Goal: Task Accomplishment & Management: Use online tool/utility

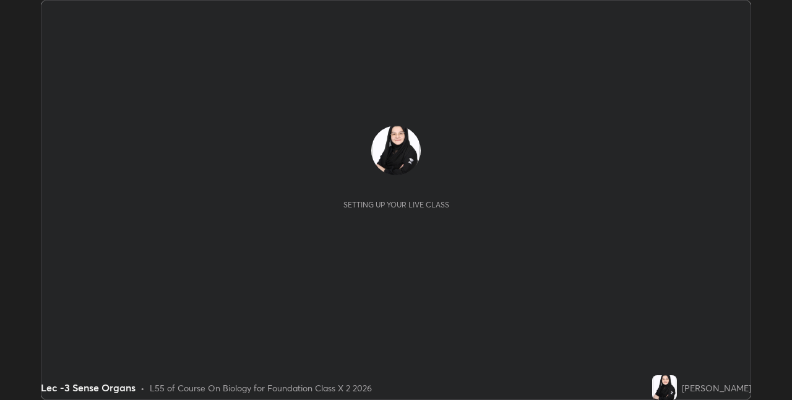
scroll to position [400, 791]
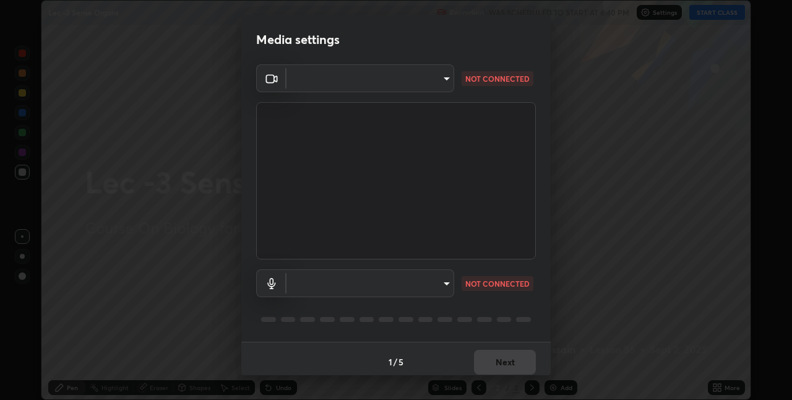
type input "e3e6fd13ef799cde5c9b7fe6f458d6ed022969fe6ce261ce3c0e119950d75ad9"
type input "default"
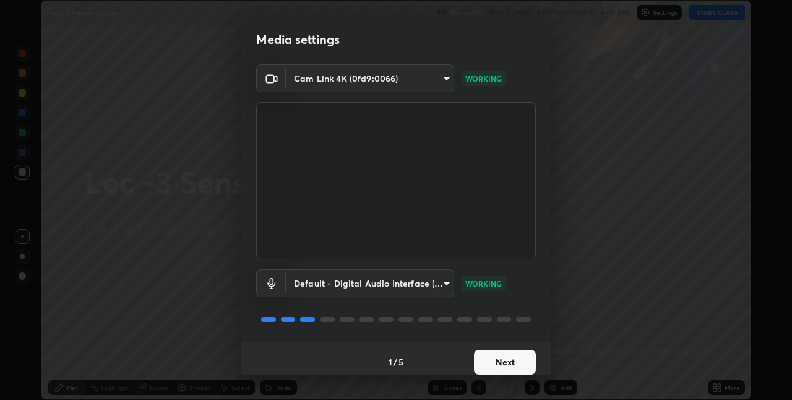
click at [515, 357] on button "Next" at bounding box center [505, 361] width 62 height 25
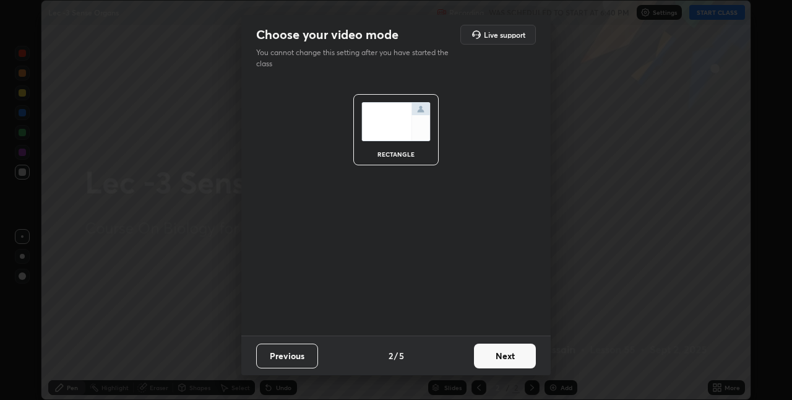
click at [521, 353] on button "Next" at bounding box center [505, 355] width 62 height 25
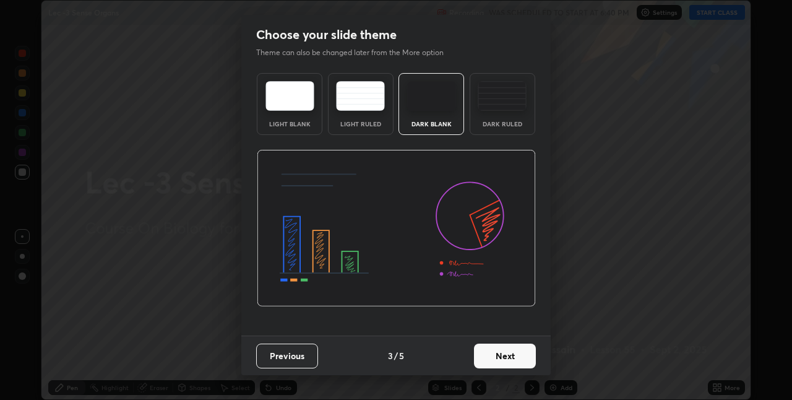
click at [520, 356] on button "Next" at bounding box center [505, 355] width 62 height 25
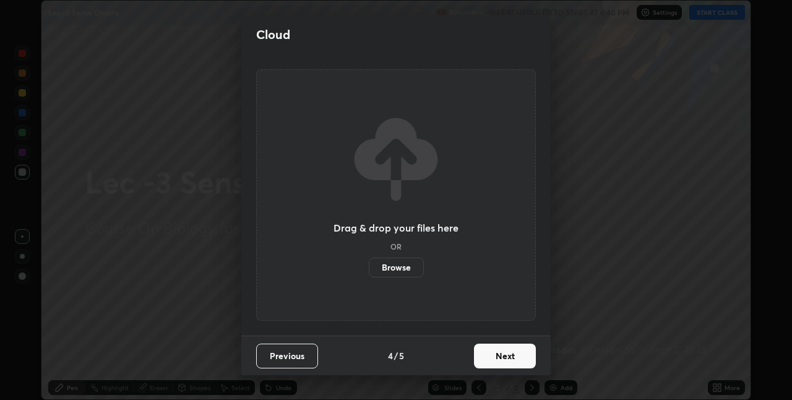
click at [409, 267] on label "Browse" at bounding box center [396, 267] width 55 height 20
click at [369, 267] on input "Browse" at bounding box center [369, 267] width 0 height 20
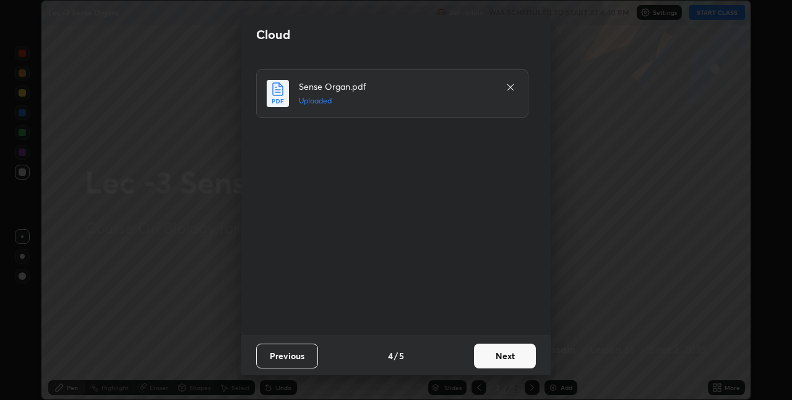
click at [511, 353] on button "Next" at bounding box center [505, 355] width 62 height 25
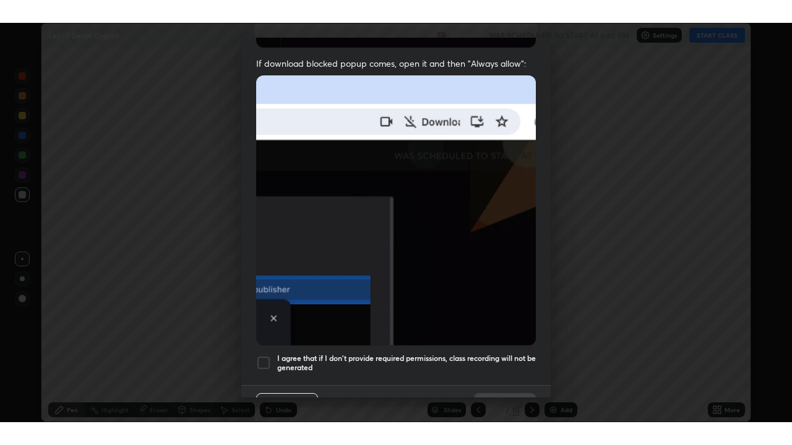
scroll to position [259, 0]
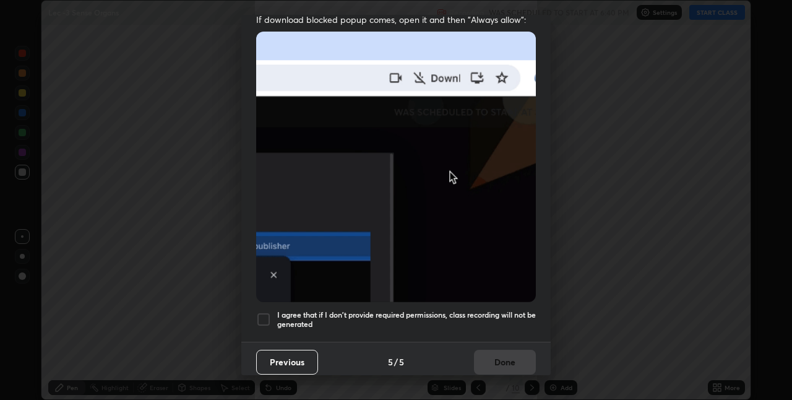
click at [265, 312] on div at bounding box center [263, 319] width 15 height 15
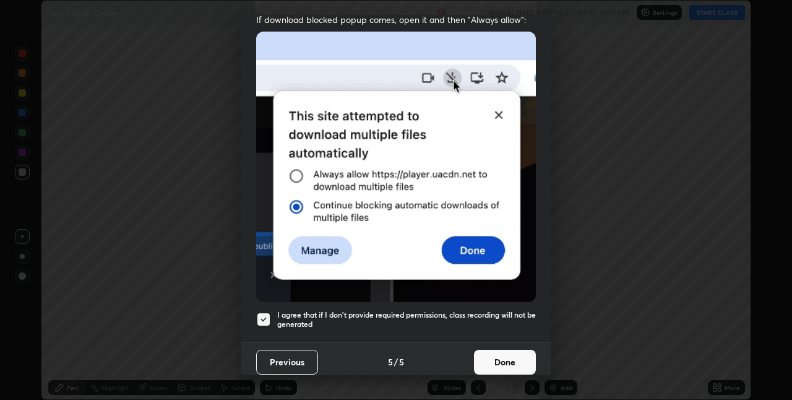
click at [504, 355] on button "Done" at bounding box center [505, 361] width 62 height 25
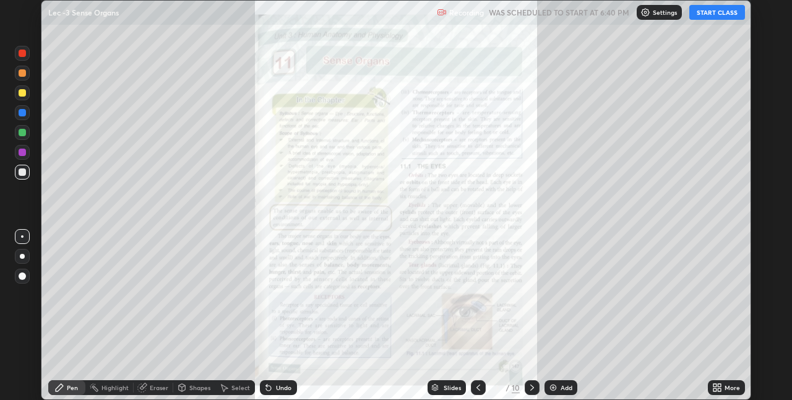
click at [531, 384] on icon at bounding box center [532, 387] width 10 height 10
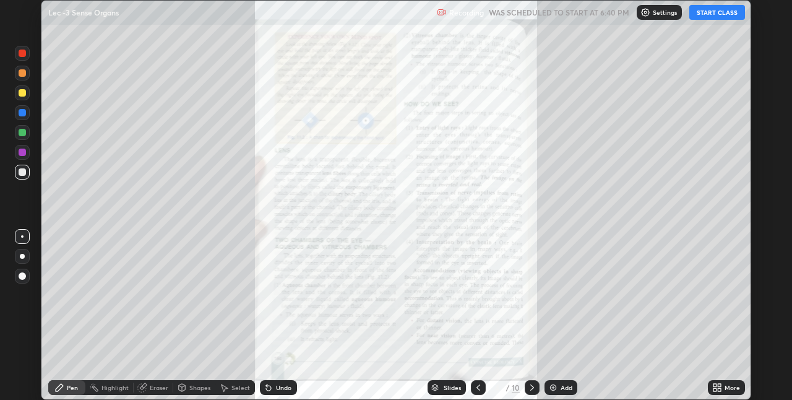
click at [529, 387] on icon at bounding box center [532, 387] width 10 height 10
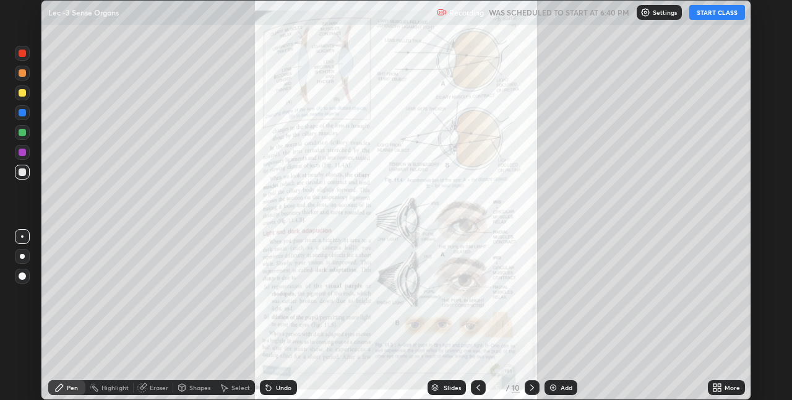
click at [708, 383] on div "More" at bounding box center [726, 387] width 37 height 15
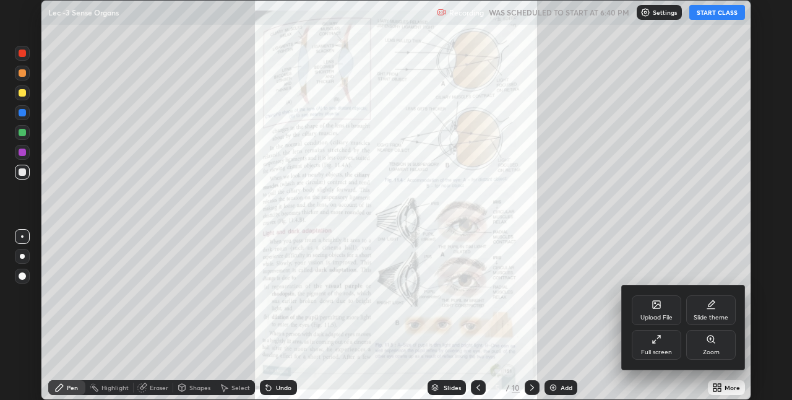
click at [665, 349] on div "Full screen" at bounding box center [656, 352] width 31 height 6
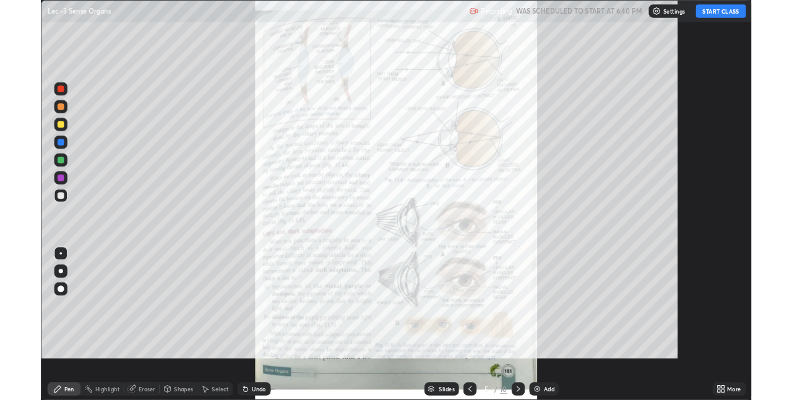
scroll to position [445, 792]
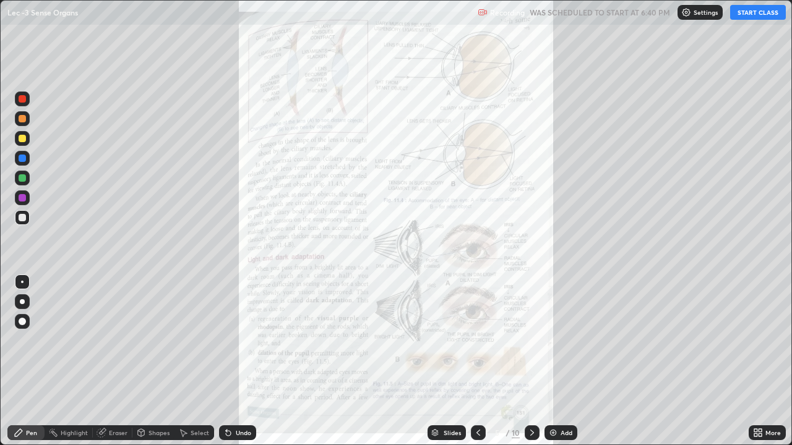
click at [561, 399] on div "Add" at bounding box center [566, 433] width 12 height 6
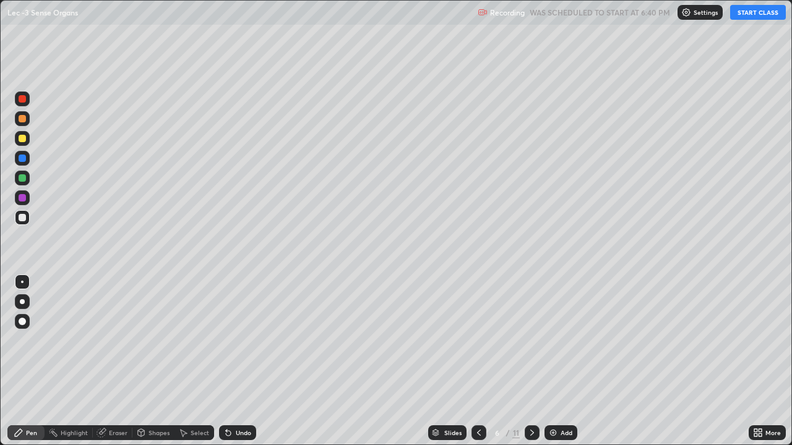
click at [748, 15] on button "START CLASS" at bounding box center [758, 12] width 56 height 15
click at [246, 399] on div "Undo" at bounding box center [243, 433] width 15 height 6
click at [248, 399] on div "Undo" at bounding box center [237, 433] width 37 height 15
click at [123, 399] on div "Eraser" at bounding box center [118, 433] width 19 height 6
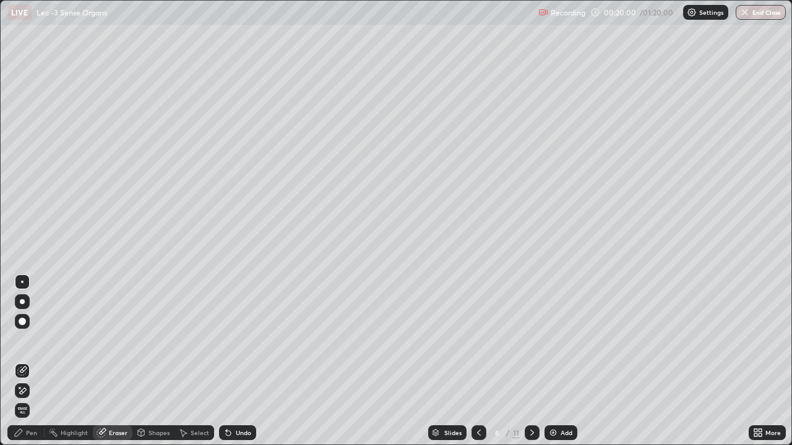
click at [41, 399] on div "Pen" at bounding box center [25, 433] width 37 height 15
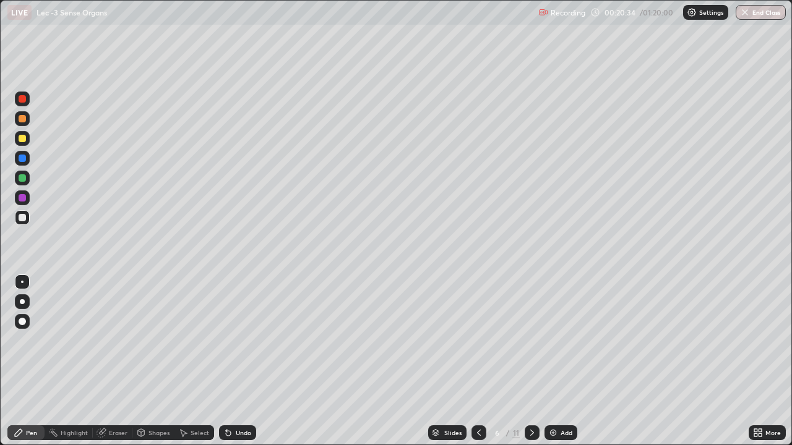
click at [561, 399] on div "Add" at bounding box center [566, 433] width 12 height 6
click at [556, 399] on img at bounding box center [553, 433] width 10 height 10
click at [229, 399] on div "Undo" at bounding box center [237, 433] width 37 height 15
click at [121, 399] on div "Eraser" at bounding box center [118, 433] width 19 height 6
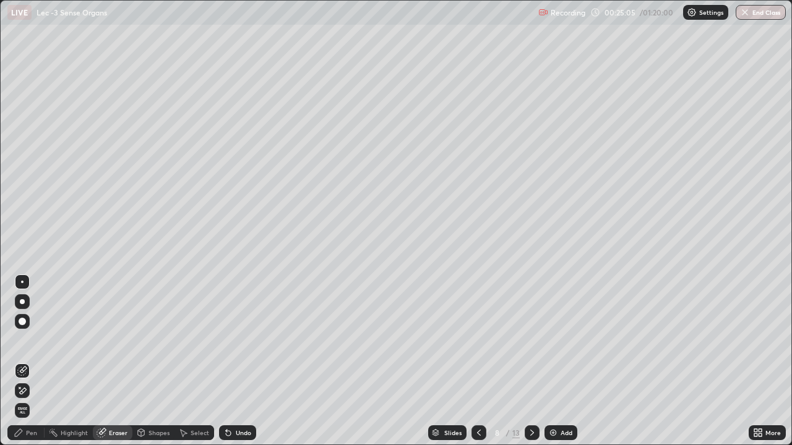
click at [31, 399] on div "Pen" at bounding box center [31, 433] width 11 height 6
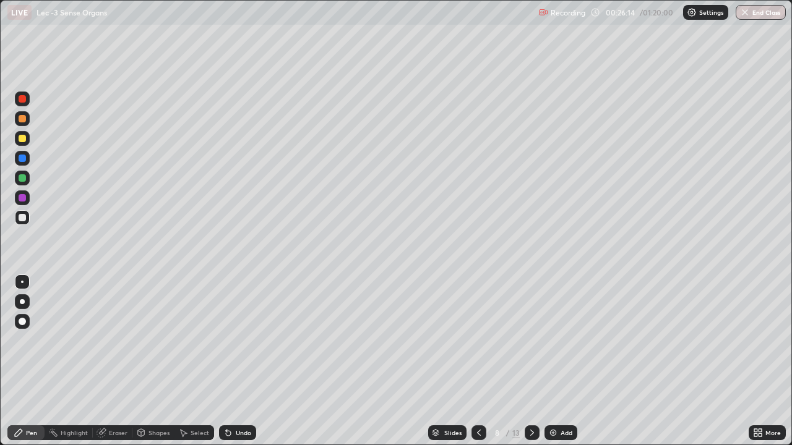
click at [114, 399] on div "Eraser" at bounding box center [118, 433] width 19 height 6
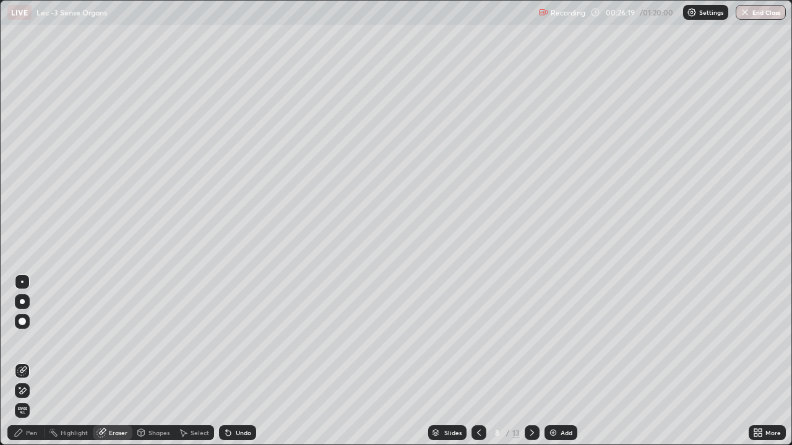
click at [35, 399] on div "Pen" at bounding box center [31, 433] width 11 height 6
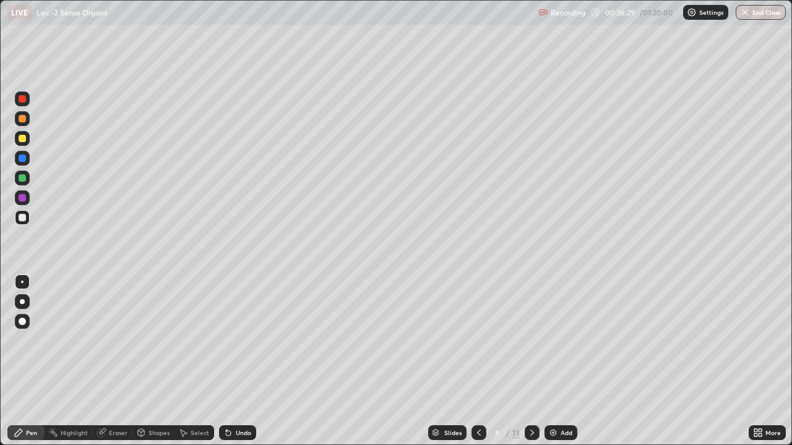
click at [116, 399] on div "Eraser" at bounding box center [118, 433] width 19 height 6
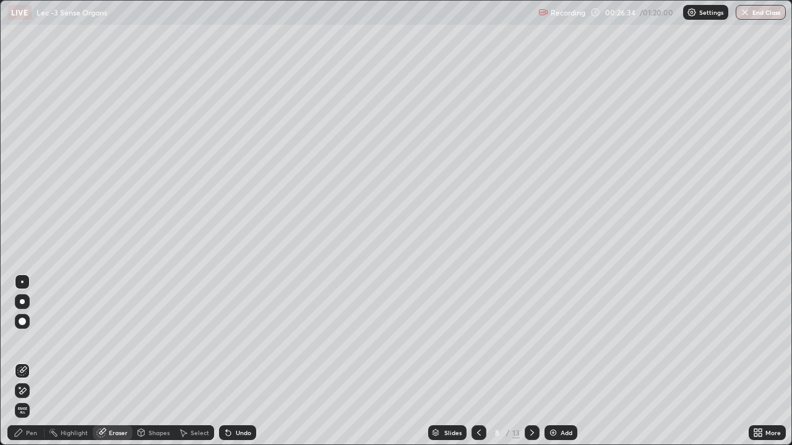
click at [30, 399] on div "Pen" at bounding box center [31, 433] width 11 height 6
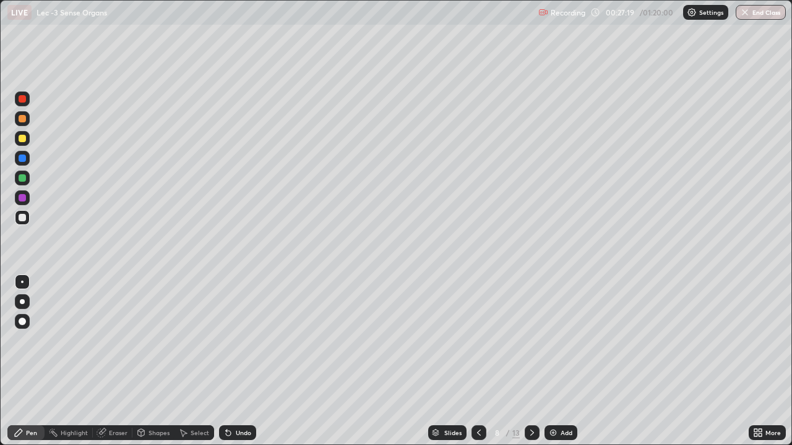
click at [116, 399] on div "Eraser" at bounding box center [118, 433] width 19 height 6
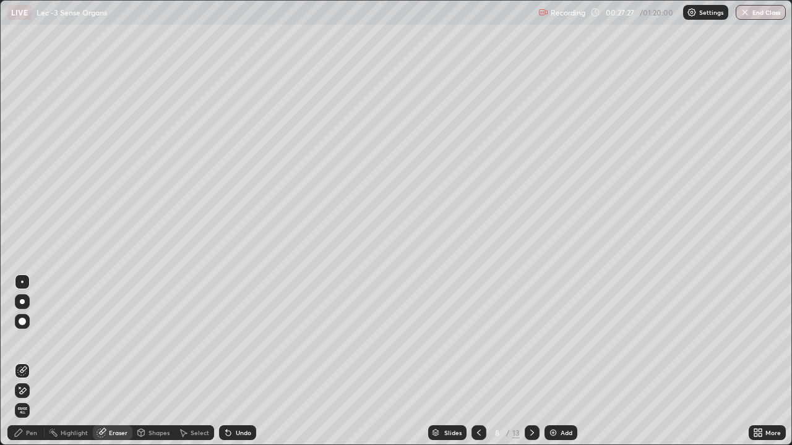
click at [39, 399] on div "Pen" at bounding box center [25, 433] width 37 height 15
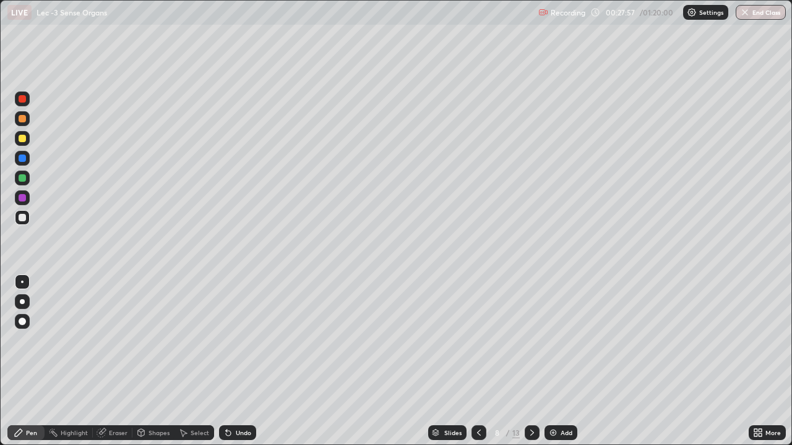
click at [244, 399] on div "Undo" at bounding box center [243, 433] width 15 height 6
click at [246, 399] on div "Undo" at bounding box center [243, 433] width 15 height 6
click at [240, 399] on div "Undo" at bounding box center [243, 433] width 15 height 6
click at [233, 399] on div "Undo" at bounding box center [237, 433] width 37 height 15
click at [124, 399] on div "Eraser" at bounding box center [118, 433] width 19 height 6
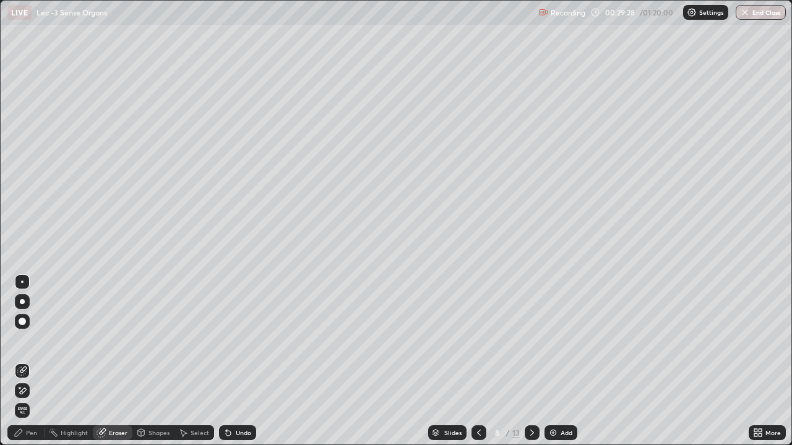
click at [40, 399] on div "Pen" at bounding box center [25, 433] width 37 height 15
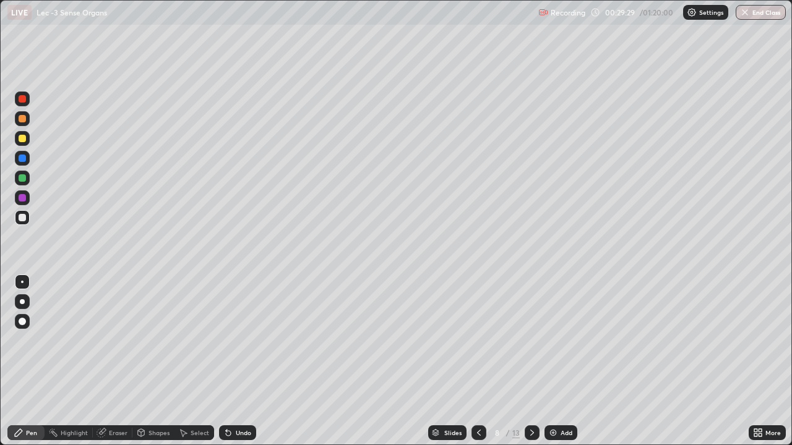
click at [39, 399] on div "Pen" at bounding box center [25, 433] width 37 height 15
click at [243, 399] on div "Undo" at bounding box center [243, 433] width 15 height 6
click at [242, 399] on div "Undo" at bounding box center [243, 433] width 15 height 6
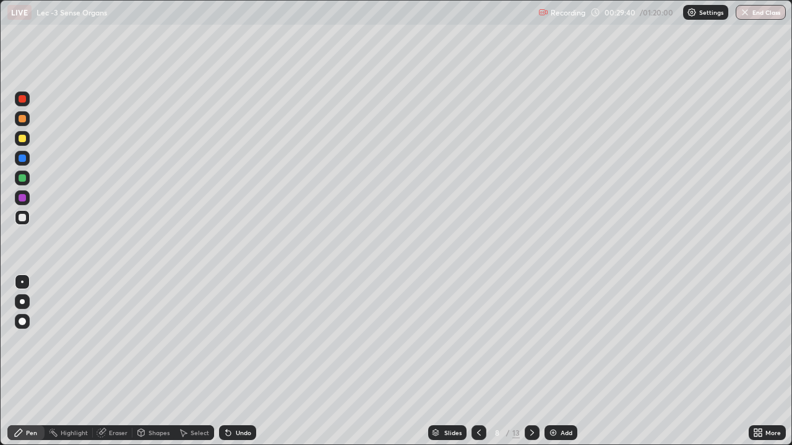
click at [243, 399] on div "Undo" at bounding box center [243, 433] width 15 height 6
click at [244, 399] on div "Undo" at bounding box center [243, 433] width 15 height 6
click at [247, 399] on div "Undo" at bounding box center [243, 433] width 15 height 6
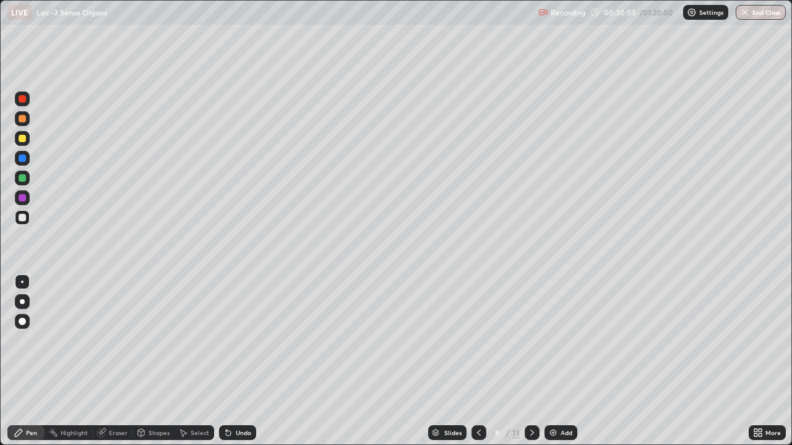
click at [245, 399] on div "Undo" at bounding box center [243, 433] width 15 height 6
click at [244, 399] on div "Undo" at bounding box center [243, 433] width 15 height 6
click at [245, 399] on div "Undo" at bounding box center [243, 433] width 15 height 6
click at [249, 399] on div "Undo" at bounding box center [243, 433] width 15 height 6
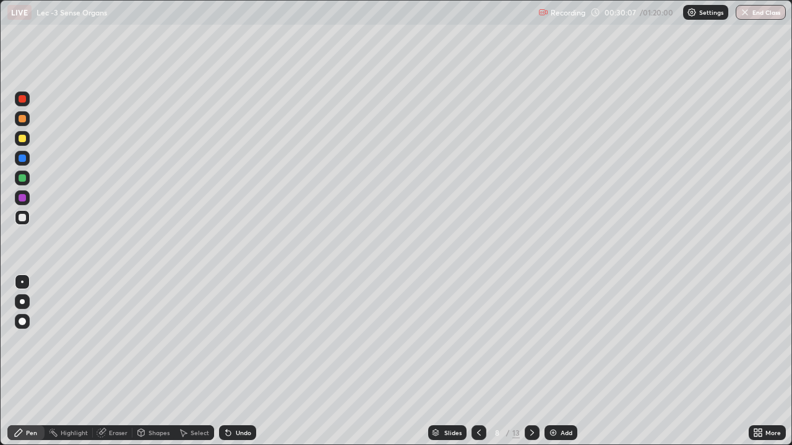
click at [248, 399] on div "Undo" at bounding box center [243, 433] width 15 height 6
click at [249, 399] on div "Undo" at bounding box center [237, 433] width 37 height 15
click at [249, 399] on div "Undo" at bounding box center [235, 433] width 42 height 25
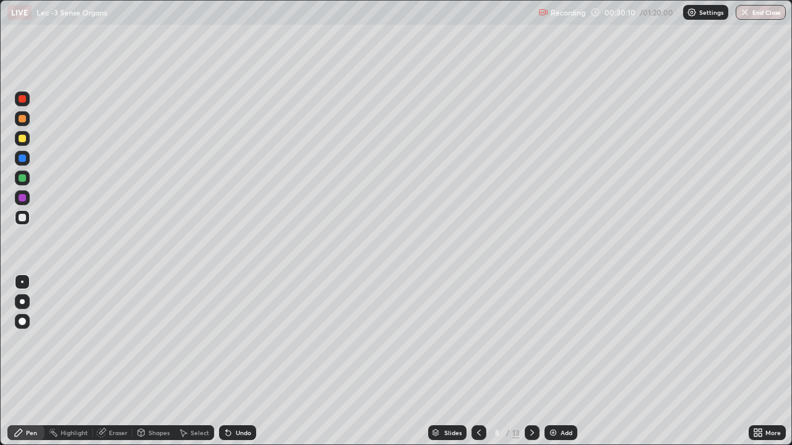
click at [249, 399] on div "Undo" at bounding box center [235, 433] width 42 height 25
click at [249, 399] on div "Undo" at bounding box center [237, 433] width 37 height 15
click at [242, 399] on div "Undo" at bounding box center [243, 433] width 15 height 6
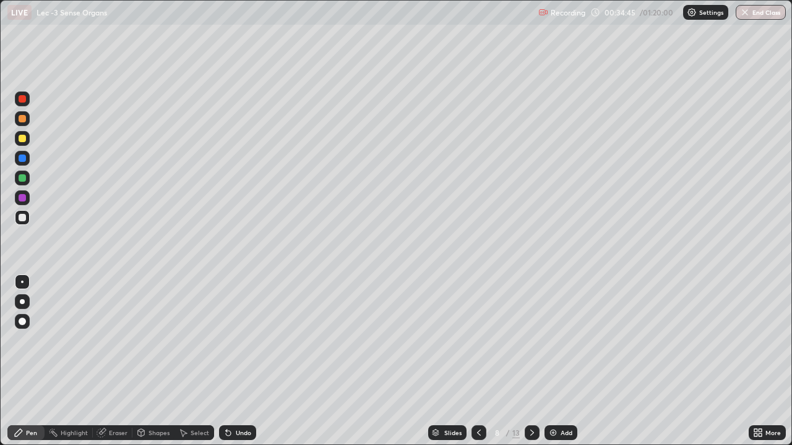
click at [239, 399] on div "Undo" at bounding box center [243, 433] width 15 height 6
click at [110, 399] on div "Eraser" at bounding box center [113, 433] width 40 height 15
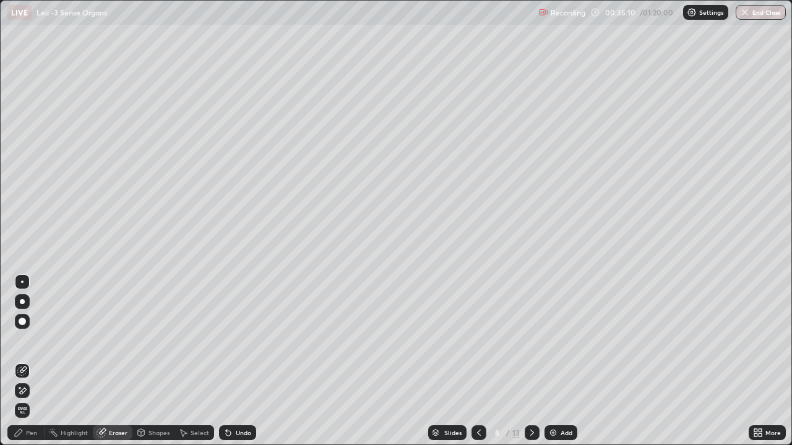
click at [107, 399] on div "Eraser" at bounding box center [113, 433] width 40 height 15
click at [36, 399] on div "Pen" at bounding box center [31, 433] width 11 height 6
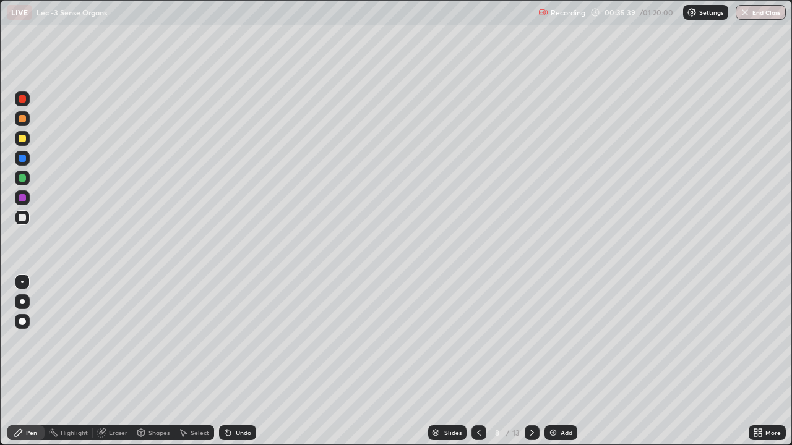
click at [122, 399] on div "Eraser" at bounding box center [118, 433] width 19 height 6
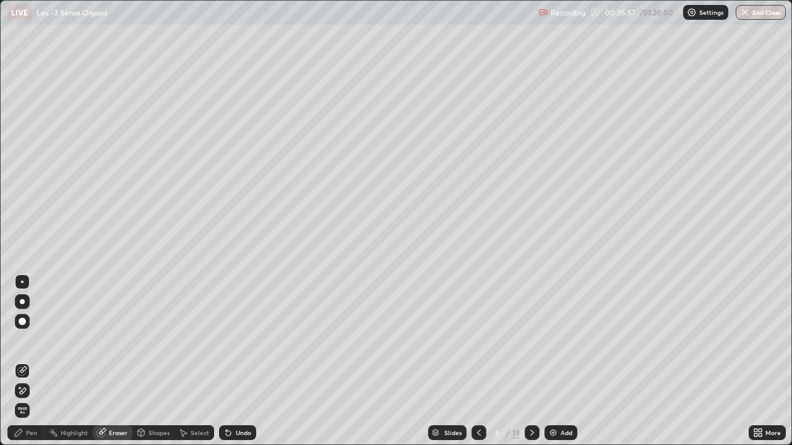
click at [32, 399] on div "Pen" at bounding box center [25, 433] width 37 height 25
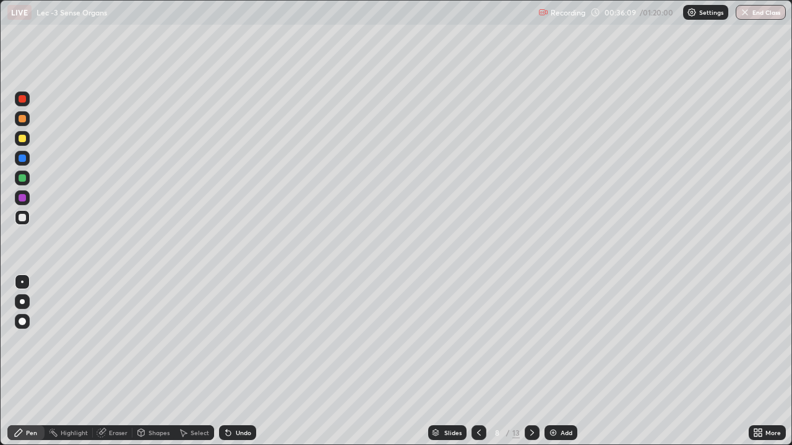
click at [317, 399] on div "Slides 8 / 13 Add" at bounding box center [502, 433] width 492 height 25
click at [323, 399] on div "Slides 8 / 13 Add" at bounding box center [502, 433] width 492 height 25
click at [351, 399] on div "Slides 8 / 13 Add" at bounding box center [502, 433] width 492 height 25
click at [113, 399] on div "Eraser" at bounding box center [118, 433] width 19 height 6
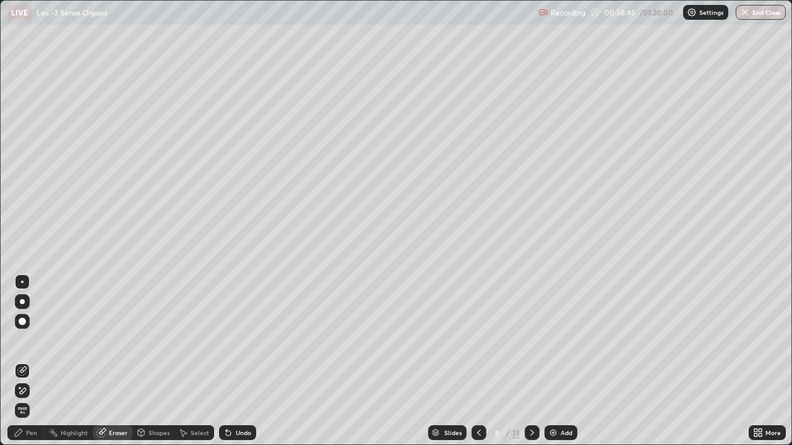
click at [33, 399] on div "Pen" at bounding box center [25, 433] width 37 height 15
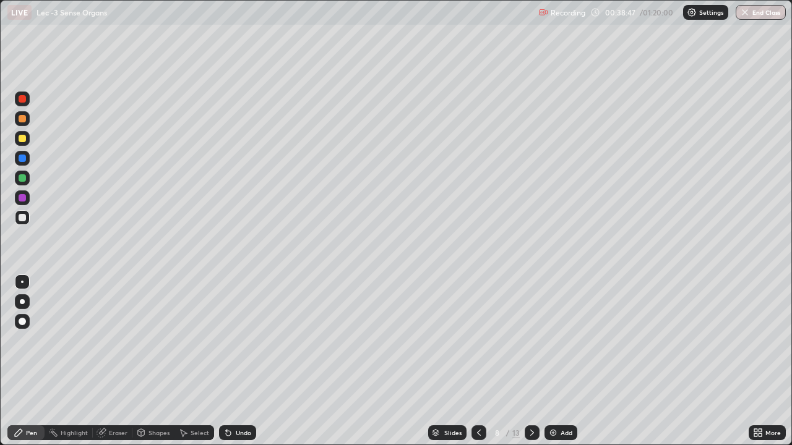
click at [30, 176] on div at bounding box center [22, 178] width 20 height 20
click at [109, 399] on div "Eraser" at bounding box center [118, 433] width 19 height 6
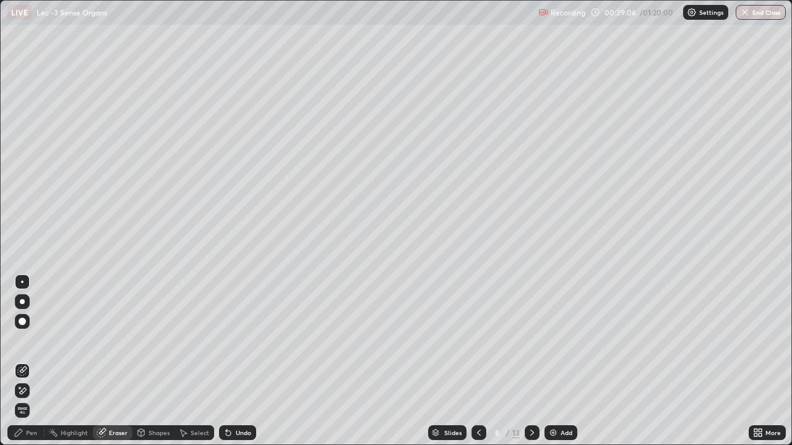
click at [34, 399] on div "Pen" at bounding box center [31, 433] width 11 height 6
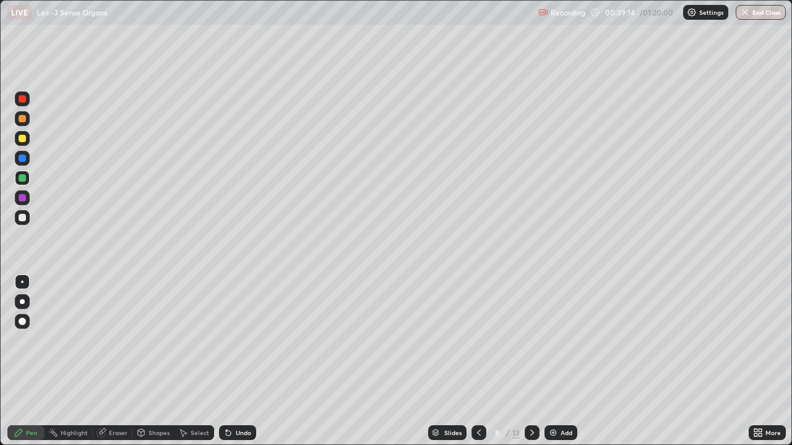
click at [109, 399] on div "Eraser" at bounding box center [118, 433] width 19 height 6
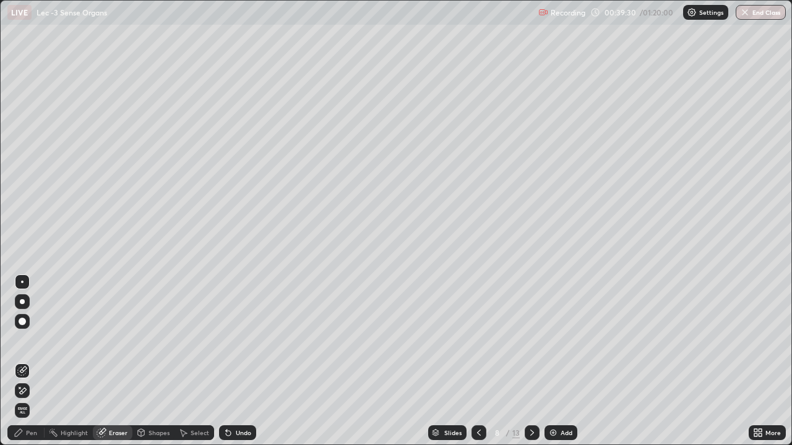
click at [74, 399] on div "Highlight" at bounding box center [74, 433] width 27 height 6
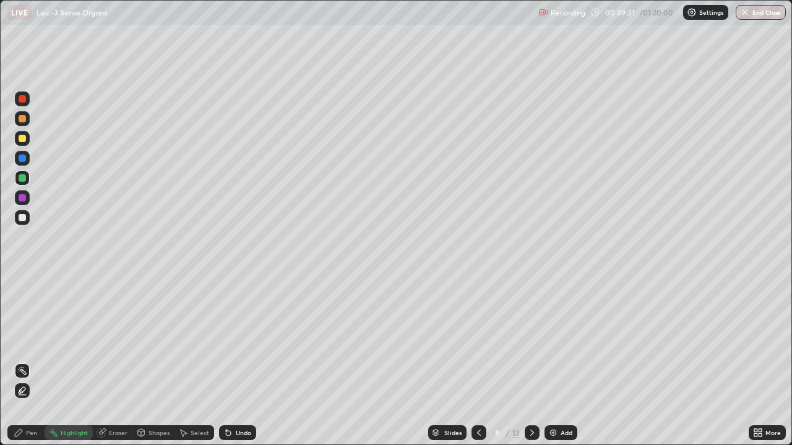
click at [32, 399] on div "Pen" at bounding box center [31, 433] width 11 height 6
click at [25, 323] on div at bounding box center [22, 321] width 7 height 7
click at [117, 399] on div "Eraser" at bounding box center [113, 433] width 40 height 15
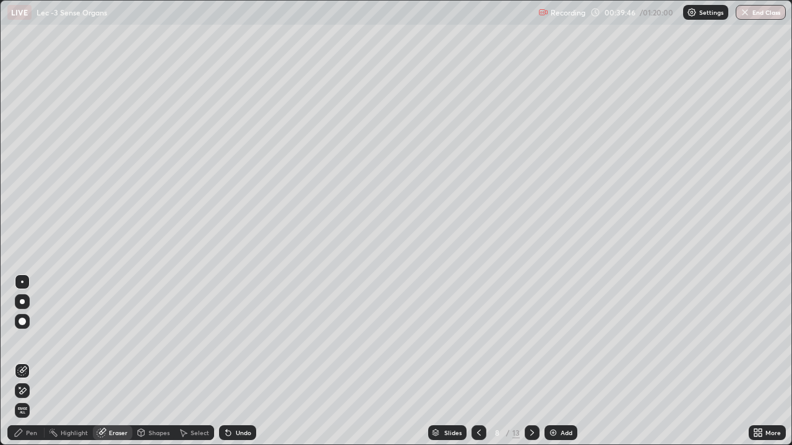
click at [36, 399] on div "Pen" at bounding box center [31, 433] width 11 height 6
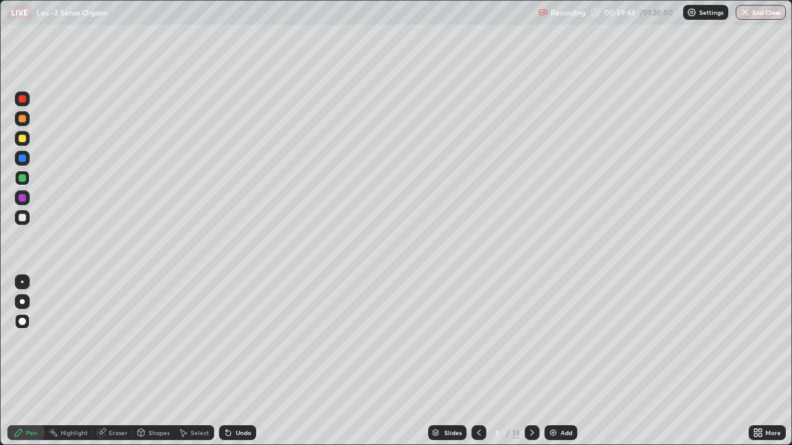
click at [22, 281] on div at bounding box center [22, 282] width 2 height 2
click at [111, 399] on div "Eraser" at bounding box center [118, 433] width 19 height 6
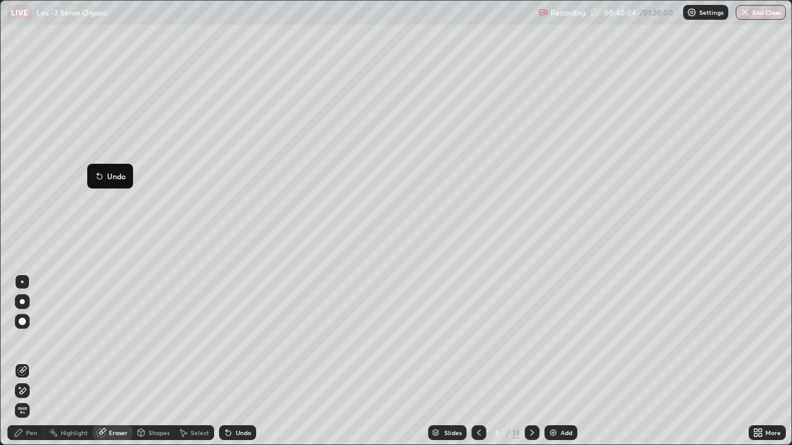
click at [107, 178] on p "Undo" at bounding box center [116, 176] width 19 height 10
click at [239, 399] on div "Undo" at bounding box center [243, 433] width 15 height 6
click at [242, 399] on div "Undo" at bounding box center [243, 433] width 15 height 6
click at [243, 399] on div "Undo" at bounding box center [243, 433] width 15 height 6
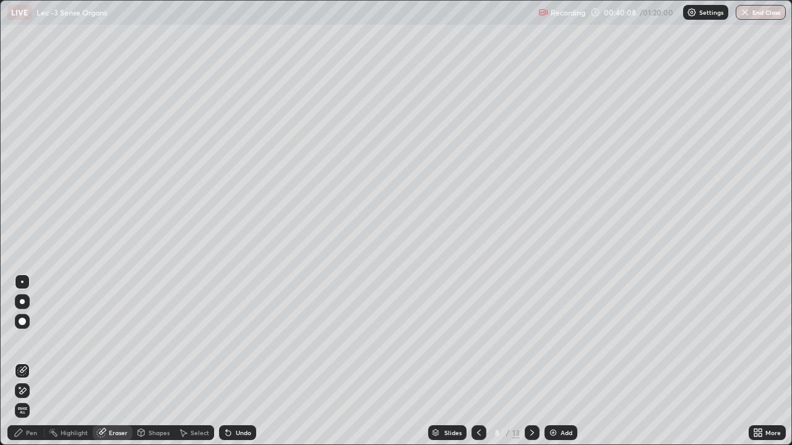
click at [240, 399] on div "Undo" at bounding box center [243, 433] width 15 height 6
click at [239, 399] on div "Undo" at bounding box center [243, 433] width 15 height 6
click at [35, 399] on div "Pen" at bounding box center [31, 433] width 11 height 6
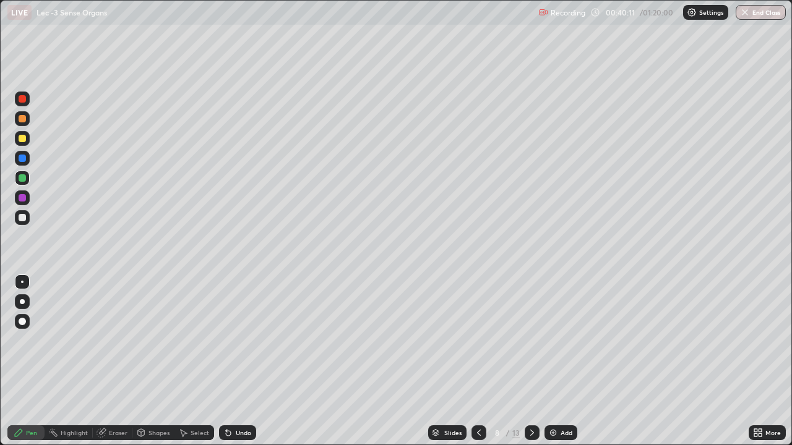
click at [233, 399] on div "Undo" at bounding box center [237, 433] width 37 height 15
click at [236, 399] on div "Undo" at bounding box center [243, 433] width 15 height 6
click at [233, 399] on div "Undo" at bounding box center [237, 433] width 37 height 15
click at [236, 399] on div "Undo" at bounding box center [243, 433] width 15 height 6
click at [247, 399] on div "Undo" at bounding box center [237, 433] width 37 height 15
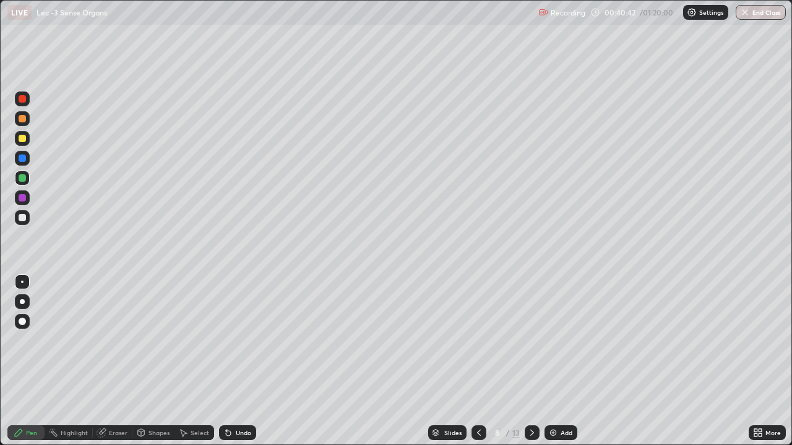
click at [240, 399] on div "Undo" at bounding box center [237, 433] width 37 height 15
click at [243, 399] on div "Undo" at bounding box center [237, 433] width 37 height 15
click at [241, 399] on div "Undo" at bounding box center [237, 433] width 37 height 15
click at [242, 399] on div "Undo" at bounding box center [243, 433] width 15 height 6
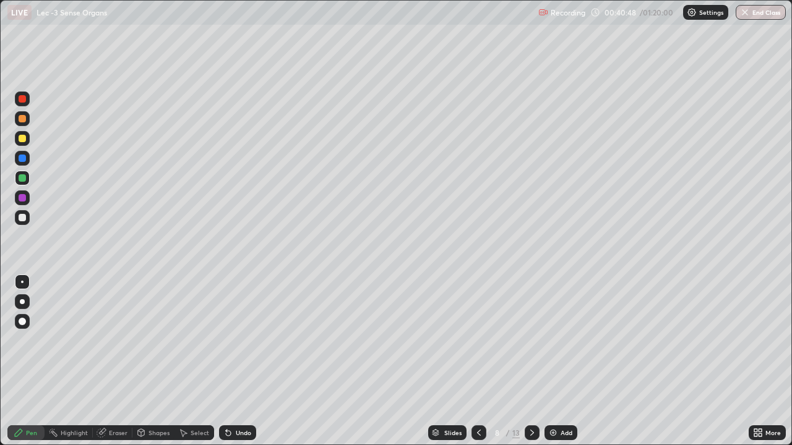
click at [233, 399] on div "Undo" at bounding box center [237, 433] width 37 height 15
click at [236, 399] on div "Undo" at bounding box center [243, 433] width 15 height 6
click at [237, 399] on div "Undo" at bounding box center [243, 433] width 15 height 6
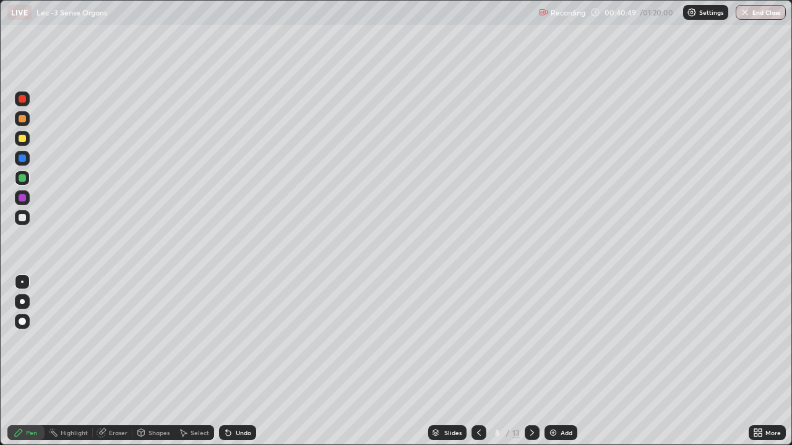
click at [238, 399] on div "Undo" at bounding box center [243, 433] width 15 height 6
click at [234, 399] on div "Undo" at bounding box center [237, 433] width 37 height 15
click at [226, 399] on icon at bounding box center [226, 430] width 1 height 1
click at [236, 399] on div "Undo" at bounding box center [243, 433] width 15 height 6
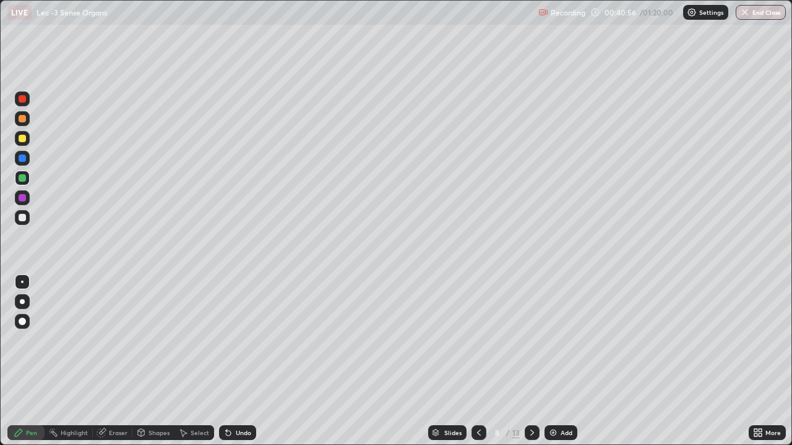
click at [237, 399] on div "Undo" at bounding box center [237, 433] width 37 height 15
click at [235, 399] on div "Undo" at bounding box center [237, 433] width 37 height 15
click at [236, 399] on div "Undo" at bounding box center [237, 433] width 37 height 15
click at [235, 399] on div "Undo" at bounding box center [237, 433] width 37 height 15
click at [236, 399] on div "Undo" at bounding box center [243, 433] width 15 height 6
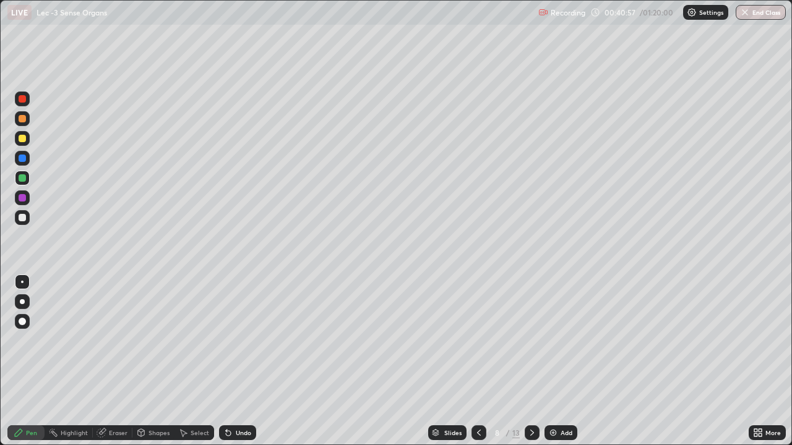
click at [236, 399] on div "Undo" at bounding box center [243, 433] width 15 height 6
click at [237, 399] on div "Undo" at bounding box center [243, 433] width 15 height 6
click at [238, 399] on div "Undo" at bounding box center [243, 433] width 15 height 6
click at [239, 399] on div "Undo" at bounding box center [243, 433] width 15 height 6
click at [245, 399] on div "Undo" at bounding box center [243, 433] width 15 height 6
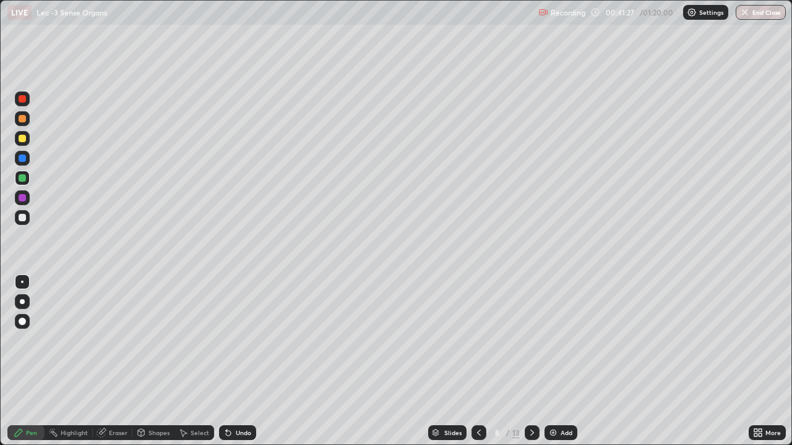
click at [118, 399] on div "Eraser" at bounding box center [118, 433] width 19 height 6
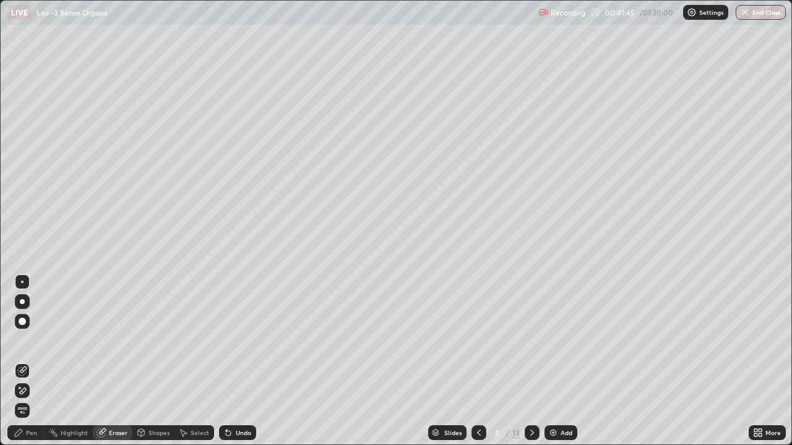
click at [33, 399] on div "Pen" at bounding box center [31, 433] width 11 height 6
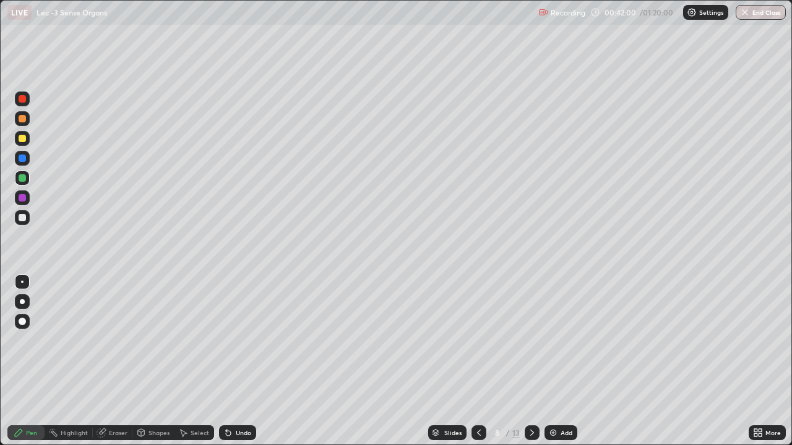
click at [124, 399] on div "Eraser" at bounding box center [118, 433] width 19 height 6
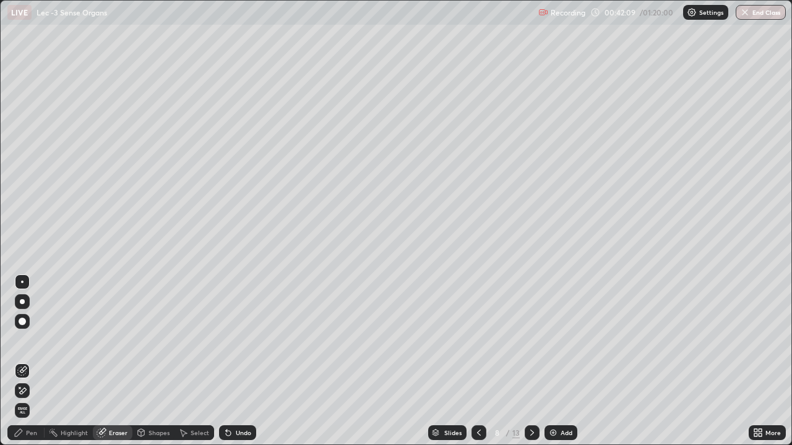
click at [66, 399] on div "Highlight" at bounding box center [74, 433] width 27 height 6
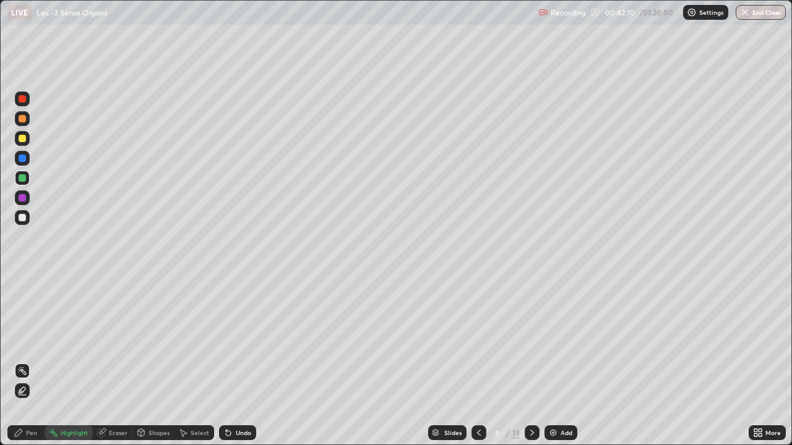
click at [36, 399] on div "Pen" at bounding box center [31, 433] width 11 height 6
click at [29, 217] on div at bounding box center [22, 217] width 15 height 15
click at [233, 399] on div "Undo" at bounding box center [237, 433] width 37 height 15
click at [234, 399] on div "Undo" at bounding box center [237, 433] width 37 height 15
click at [233, 399] on div "Undo" at bounding box center [237, 433] width 37 height 15
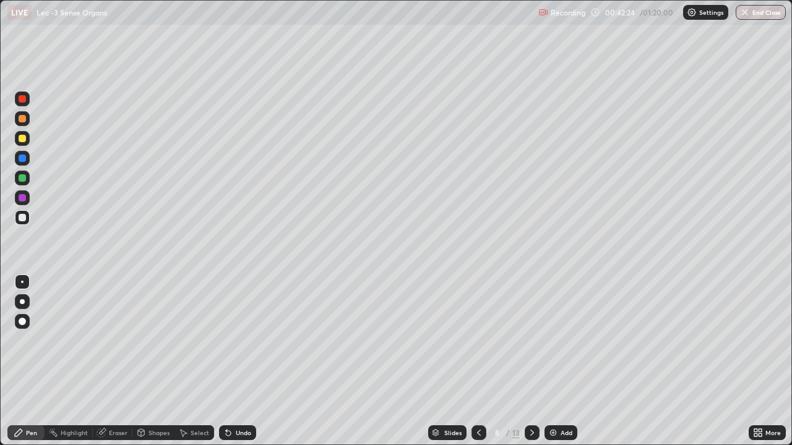
click at [232, 399] on div "Undo" at bounding box center [237, 433] width 37 height 15
click at [235, 399] on div "Undo" at bounding box center [237, 433] width 37 height 15
click at [234, 399] on div "Undo" at bounding box center [237, 433] width 37 height 15
click at [233, 399] on div "Undo" at bounding box center [237, 433] width 37 height 15
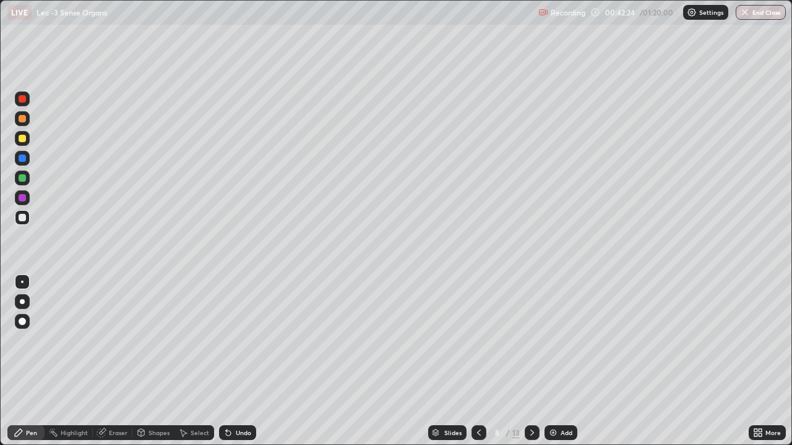
click at [233, 399] on div "Undo" at bounding box center [237, 433] width 37 height 15
click at [234, 399] on div "Undo" at bounding box center [237, 433] width 37 height 15
click at [235, 399] on div "Undo" at bounding box center [237, 433] width 37 height 15
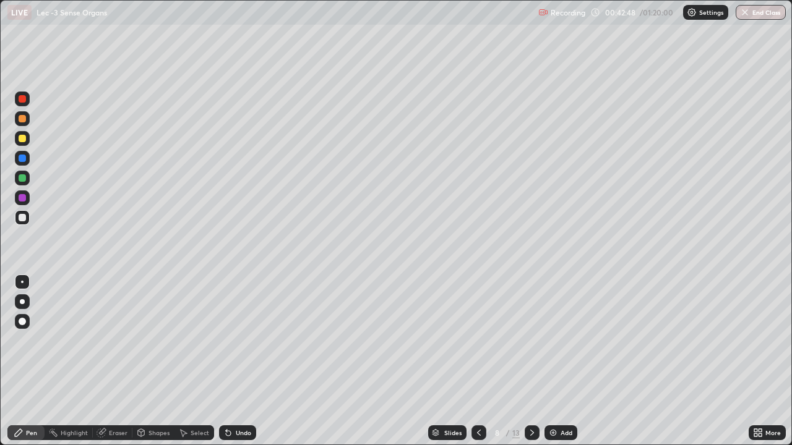
click at [236, 399] on div "Undo" at bounding box center [243, 433] width 15 height 6
click at [233, 399] on div "Undo" at bounding box center [237, 433] width 37 height 15
click at [236, 399] on div "Undo" at bounding box center [243, 433] width 15 height 6
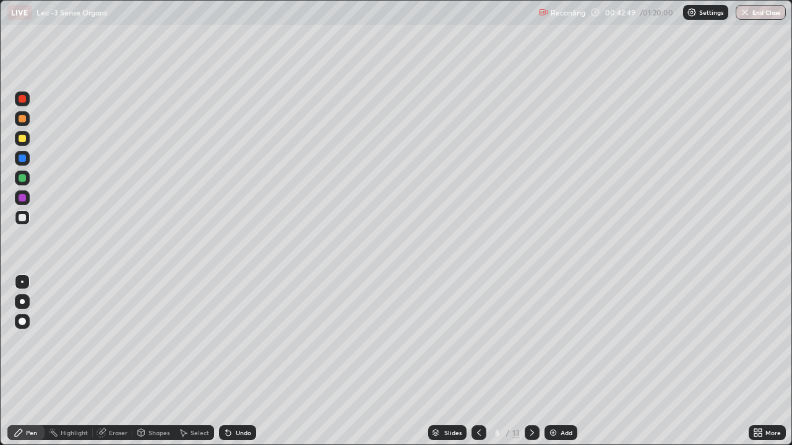
click at [233, 399] on div "Undo" at bounding box center [237, 433] width 37 height 15
click at [231, 399] on div "Undo" at bounding box center [237, 433] width 37 height 15
click at [232, 399] on div "Undo" at bounding box center [237, 433] width 37 height 15
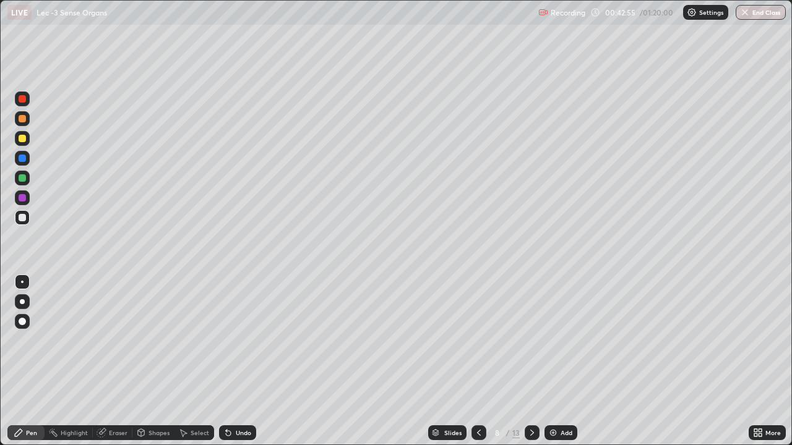
click at [226, 399] on icon at bounding box center [228, 433] width 5 height 5
click at [238, 399] on div "Undo" at bounding box center [237, 433] width 37 height 15
click at [242, 399] on div "Undo" at bounding box center [243, 433] width 15 height 6
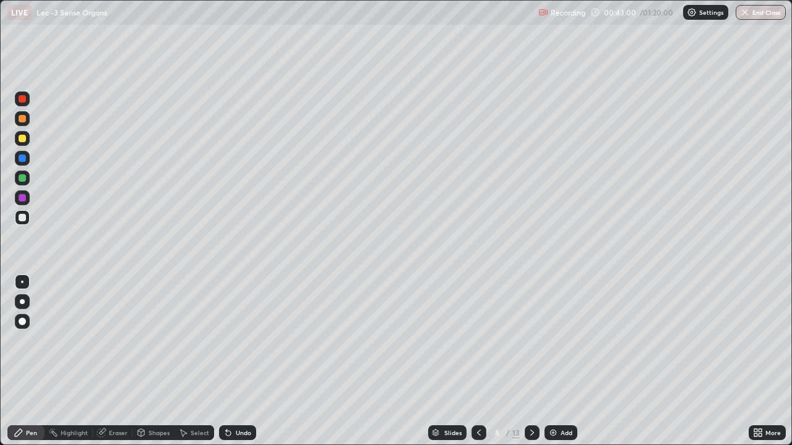
click at [242, 399] on div "Undo" at bounding box center [243, 433] width 15 height 6
click at [244, 399] on div "Undo" at bounding box center [237, 433] width 37 height 15
click at [244, 399] on div "Undo" at bounding box center [243, 433] width 15 height 6
click at [242, 399] on div "Undo" at bounding box center [243, 433] width 15 height 6
click at [147, 227] on button "Undo" at bounding box center [152, 228] width 36 height 15
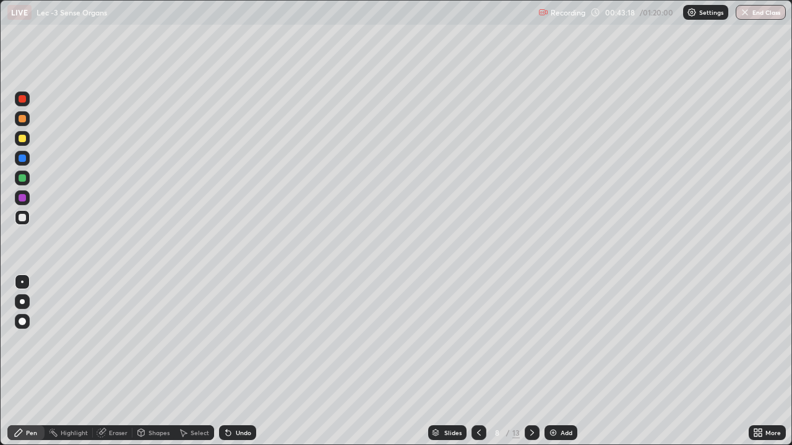
click at [114, 399] on div "Eraser" at bounding box center [113, 433] width 40 height 15
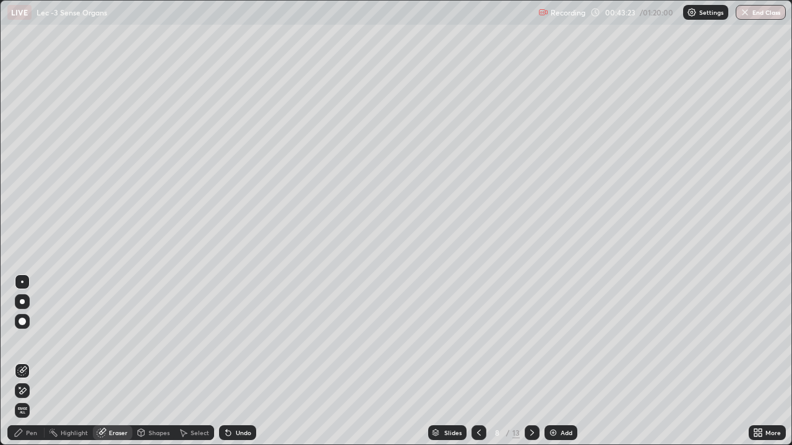
click at [35, 399] on div "Pen" at bounding box center [31, 433] width 11 height 6
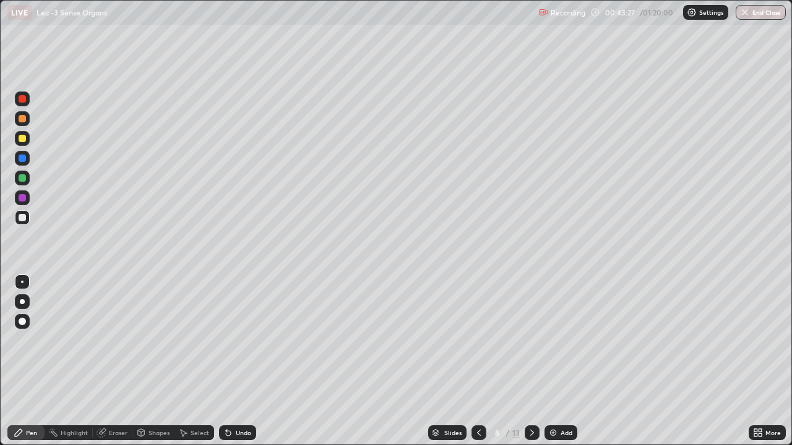
click at [104, 399] on icon at bounding box center [101, 433] width 10 height 10
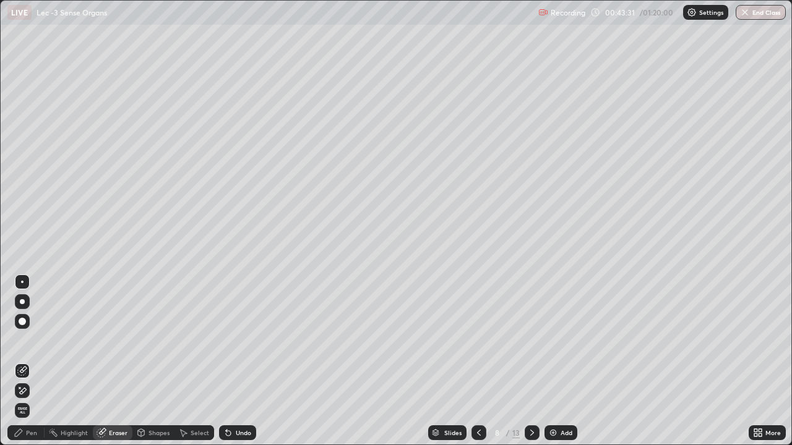
click at [35, 399] on div "Pen" at bounding box center [25, 433] width 37 height 15
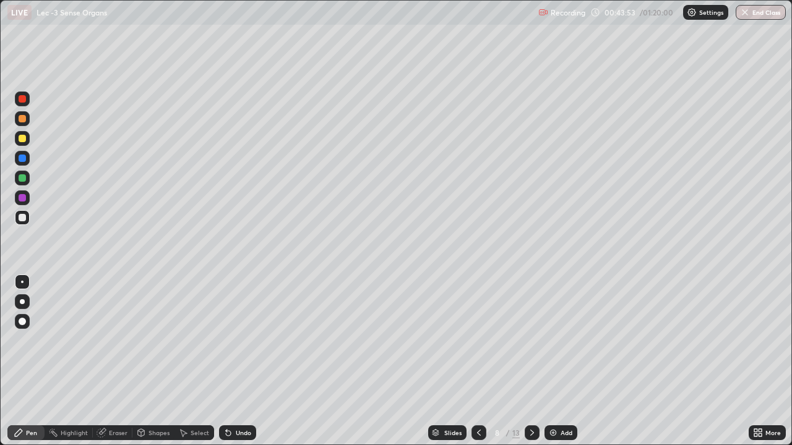
click at [16, 276] on div at bounding box center [22, 282] width 15 height 15
click at [233, 399] on div "Undo" at bounding box center [237, 433] width 37 height 15
click at [226, 399] on icon at bounding box center [228, 433] width 5 height 5
click at [226, 399] on icon at bounding box center [228, 433] width 10 height 10
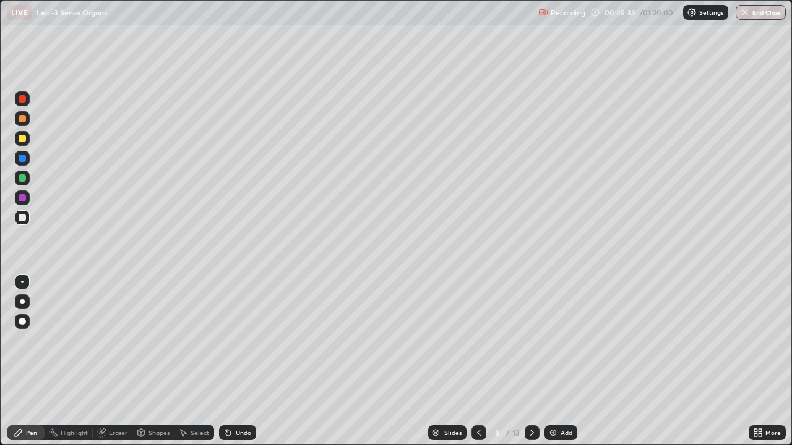
click at [229, 399] on icon at bounding box center [228, 433] width 10 height 10
click at [230, 399] on icon at bounding box center [228, 433] width 10 height 10
click at [232, 399] on div "Undo" at bounding box center [237, 433] width 37 height 15
click at [233, 399] on div "Undo" at bounding box center [237, 433] width 37 height 15
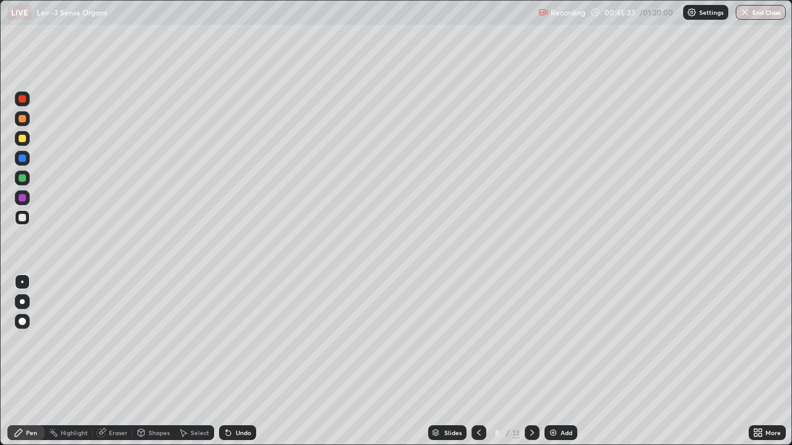
click at [234, 399] on div "Undo" at bounding box center [237, 433] width 37 height 15
click at [232, 399] on div "Undo" at bounding box center [237, 433] width 37 height 15
click at [229, 399] on icon at bounding box center [228, 433] width 10 height 10
click at [228, 399] on icon at bounding box center [228, 433] width 10 height 10
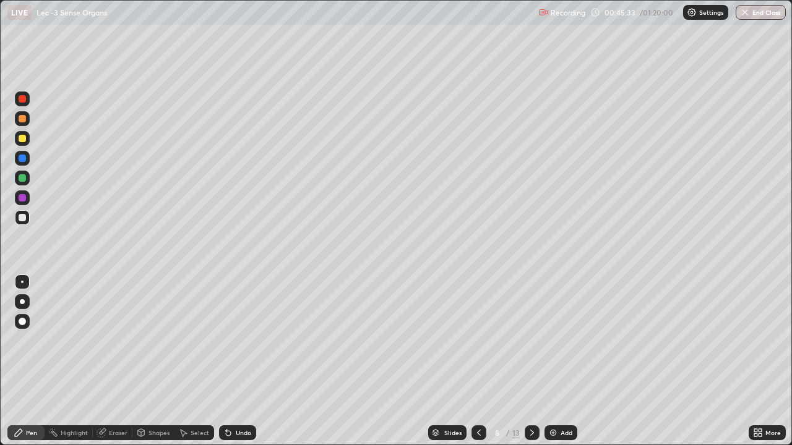
click at [228, 399] on icon at bounding box center [228, 433] width 10 height 10
click at [228, 399] on div "Undo" at bounding box center [237, 433] width 37 height 15
click at [226, 399] on div "Undo" at bounding box center [237, 433] width 37 height 15
click at [225, 399] on div "Undo" at bounding box center [235, 433] width 42 height 25
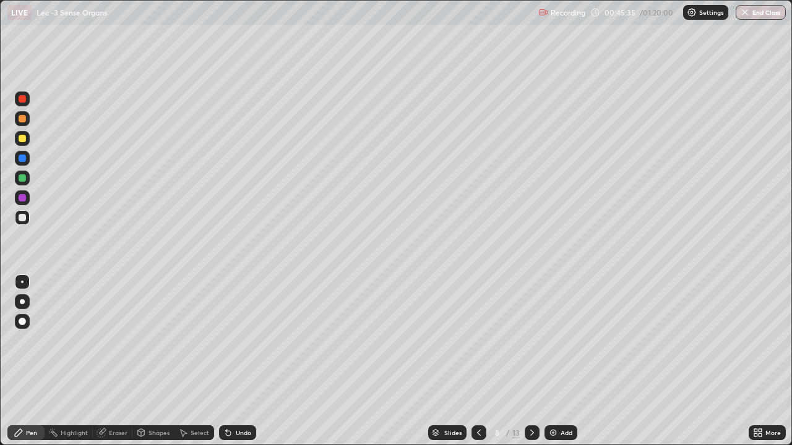
click at [229, 399] on icon at bounding box center [228, 433] width 10 height 10
click at [230, 399] on icon at bounding box center [228, 433] width 10 height 10
click at [231, 399] on icon at bounding box center [228, 433] width 10 height 10
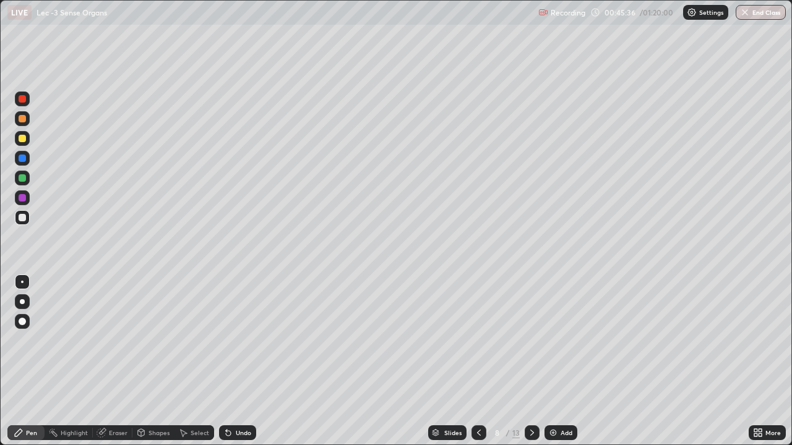
click at [233, 399] on div "Undo" at bounding box center [237, 433] width 37 height 15
click at [236, 399] on div "Undo" at bounding box center [243, 433] width 15 height 6
click at [560, 399] on div "Add" at bounding box center [560, 433] width 33 height 15
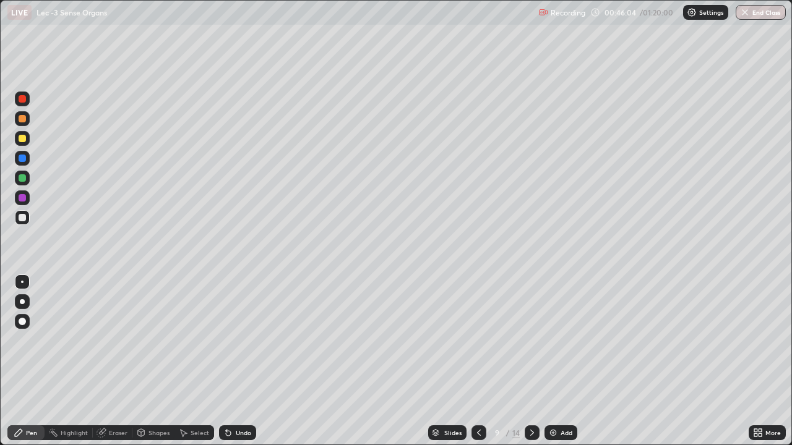
click at [126, 399] on div "Eraser" at bounding box center [118, 433] width 19 height 6
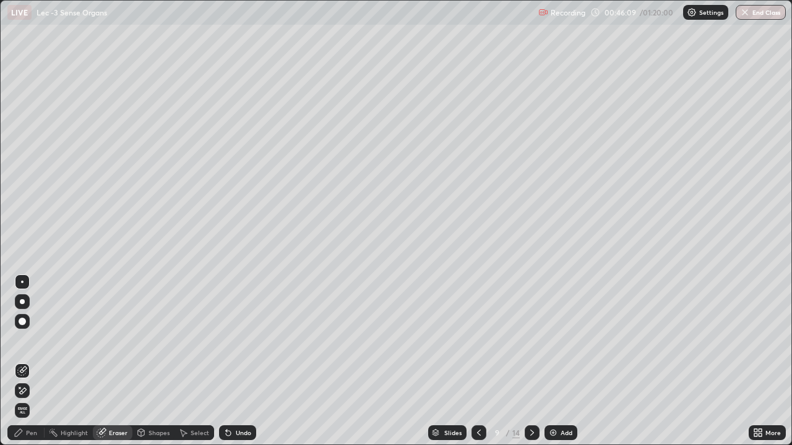
click at [38, 399] on div "Pen" at bounding box center [25, 433] width 37 height 15
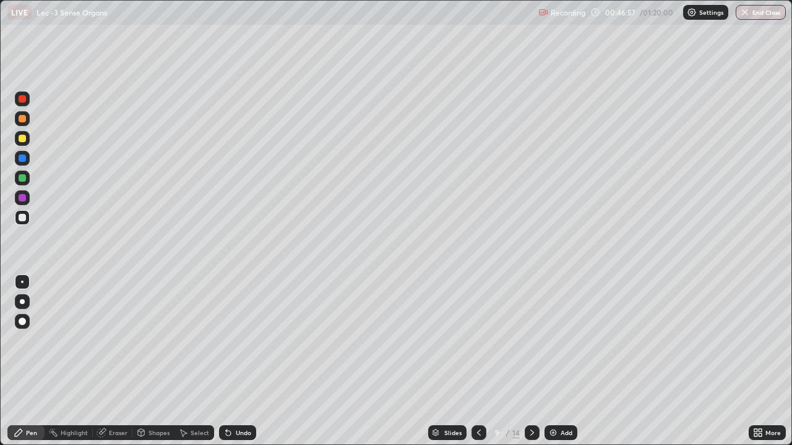
click at [247, 399] on div "Undo" at bounding box center [243, 433] width 15 height 6
click at [242, 399] on div "Undo" at bounding box center [243, 433] width 15 height 6
click at [244, 399] on div "Undo" at bounding box center [243, 433] width 15 height 6
click at [242, 399] on div "Undo" at bounding box center [243, 433] width 15 height 6
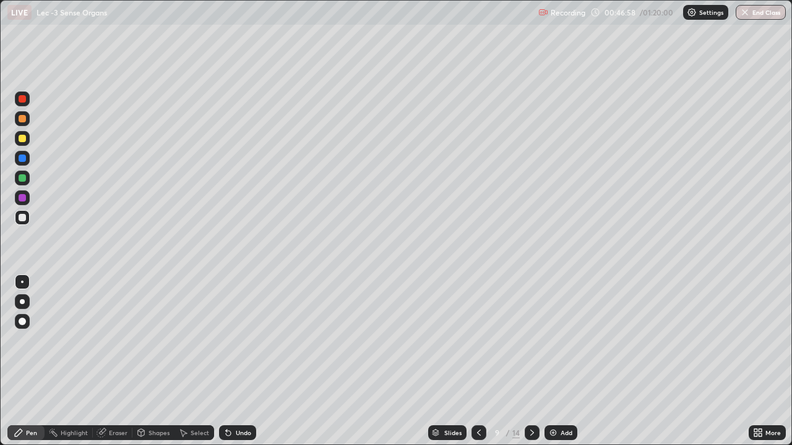
click at [241, 399] on div "Undo" at bounding box center [243, 433] width 15 height 6
click at [245, 399] on div "Undo" at bounding box center [237, 433] width 37 height 15
click at [232, 399] on div "Undo" at bounding box center [237, 433] width 37 height 15
click at [556, 399] on img at bounding box center [553, 433] width 10 height 10
click at [231, 399] on icon at bounding box center [228, 433] width 10 height 10
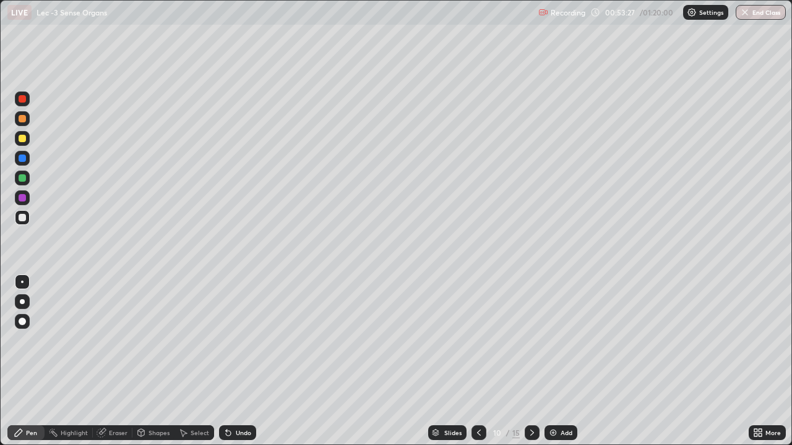
click at [234, 399] on div "Undo" at bounding box center [237, 433] width 37 height 15
click at [240, 399] on div "Undo" at bounding box center [243, 433] width 15 height 6
click at [111, 399] on div "Eraser" at bounding box center [118, 433] width 19 height 6
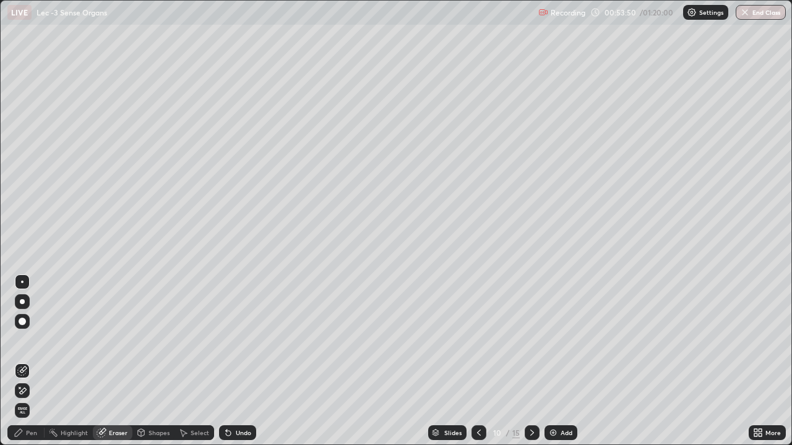
click at [35, 399] on div "Pen" at bounding box center [31, 433] width 11 height 6
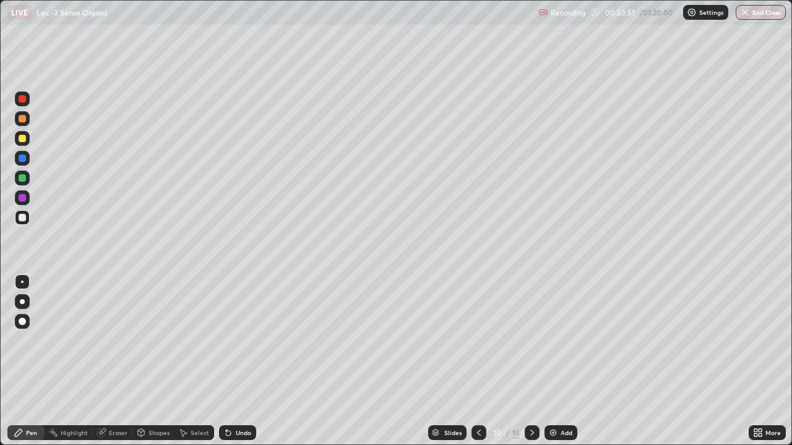
click at [26, 106] on div at bounding box center [22, 99] width 15 height 15
click at [19, 192] on div at bounding box center [22, 197] width 15 height 15
click at [23, 163] on div at bounding box center [22, 158] width 15 height 15
click at [229, 399] on div "Undo" at bounding box center [237, 433] width 37 height 15
click at [231, 399] on icon at bounding box center [228, 433] width 10 height 10
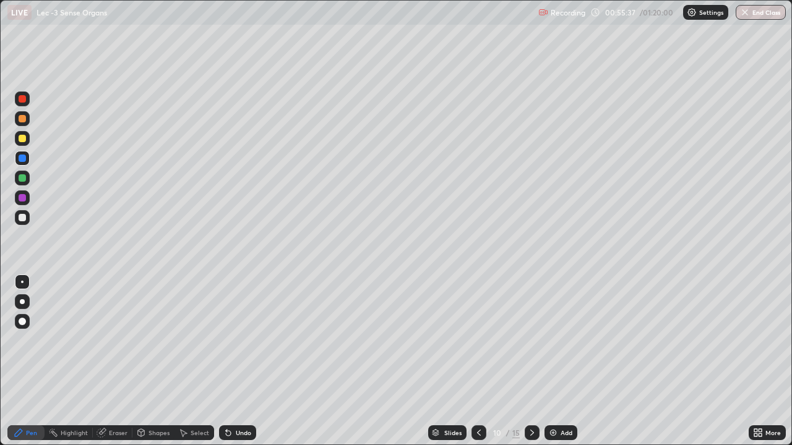
click at [236, 399] on div "Undo" at bounding box center [243, 433] width 15 height 6
click at [238, 399] on div "Undo" at bounding box center [243, 433] width 15 height 6
click at [239, 399] on div "Undo" at bounding box center [237, 433] width 37 height 15
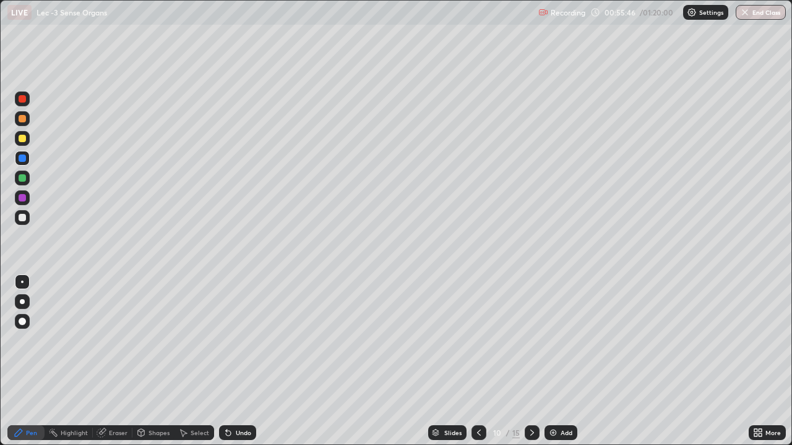
click at [238, 399] on div "Undo" at bounding box center [243, 433] width 15 height 6
click at [233, 399] on div "Undo" at bounding box center [237, 433] width 37 height 15
click at [236, 399] on div "Undo" at bounding box center [243, 433] width 15 height 6
click at [116, 399] on div "Eraser" at bounding box center [113, 433] width 40 height 15
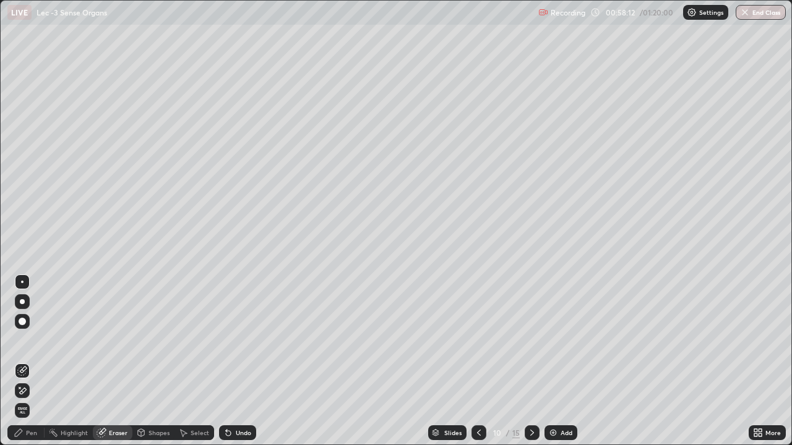
click at [25, 324] on div at bounding box center [22, 321] width 7 height 7
click at [26, 399] on div "Pen" at bounding box center [31, 433] width 11 height 6
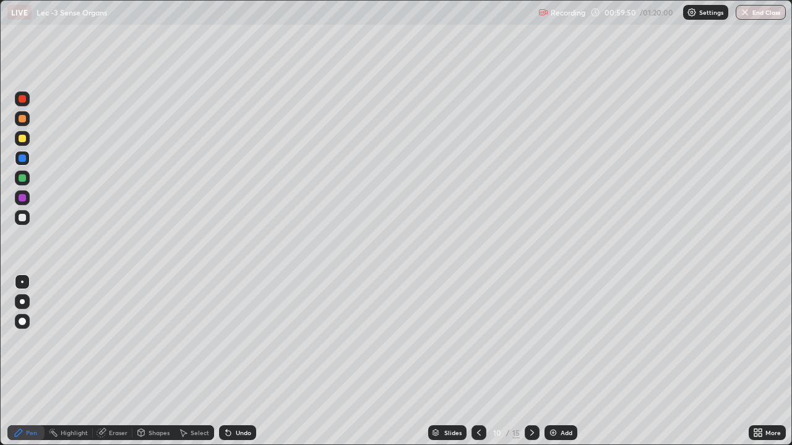
click at [527, 399] on icon at bounding box center [532, 433] width 10 height 10
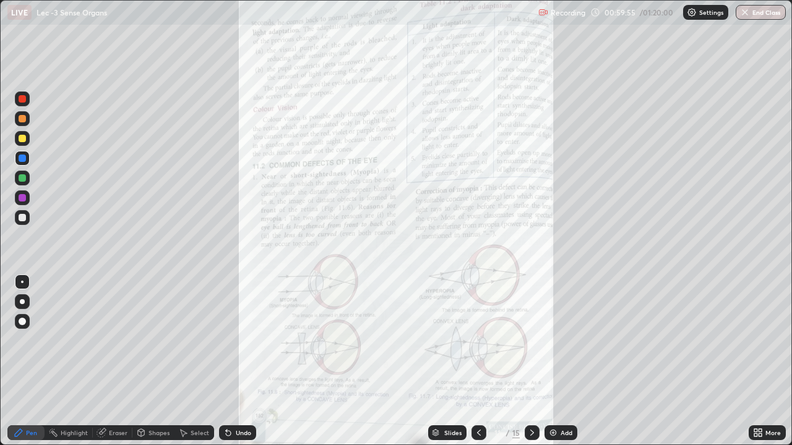
click at [559, 399] on div "Add" at bounding box center [560, 433] width 33 height 15
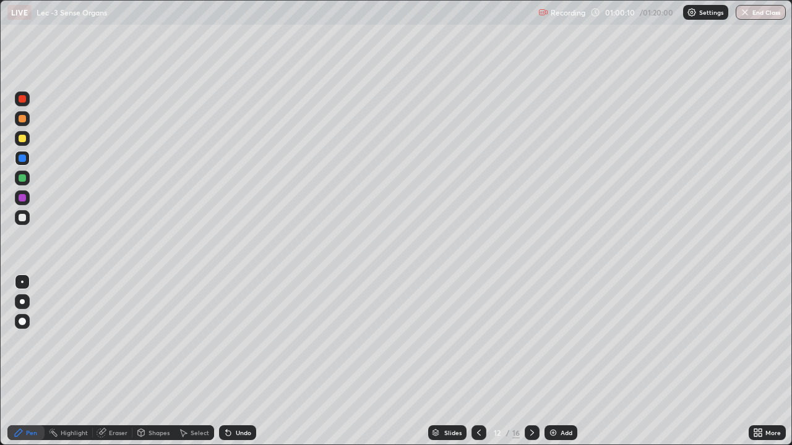
click at [22, 179] on div at bounding box center [22, 177] width 7 height 7
click at [20, 179] on div at bounding box center [22, 177] width 7 height 7
click at [244, 399] on div "Undo" at bounding box center [243, 433] width 15 height 6
click at [245, 399] on div "Undo" at bounding box center [237, 433] width 37 height 15
click at [236, 399] on div "Undo" at bounding box center [243, 433] width 15 height 6
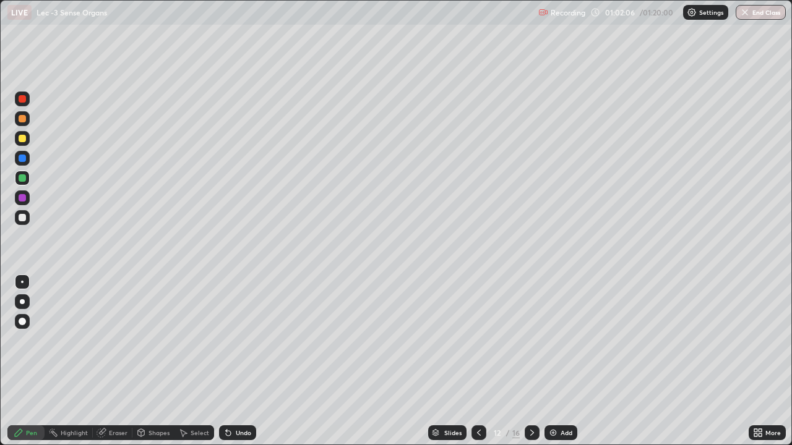
click at [236, 399] on div "Undo" at bounding box center [243, 433] width 15 height 6
click at [239, 399] on div "Undo" at bounding box center [243, 433] width 15 height 6
click at [246, 399] on div "Undo" at bounding box center [243, 433] width 15 height 6
click at [226, 399] on icon at bounding box center [226, 430] width 1 height 1
click at [228, 399] on icon at bounding box center [228, 433] width 5 height 5
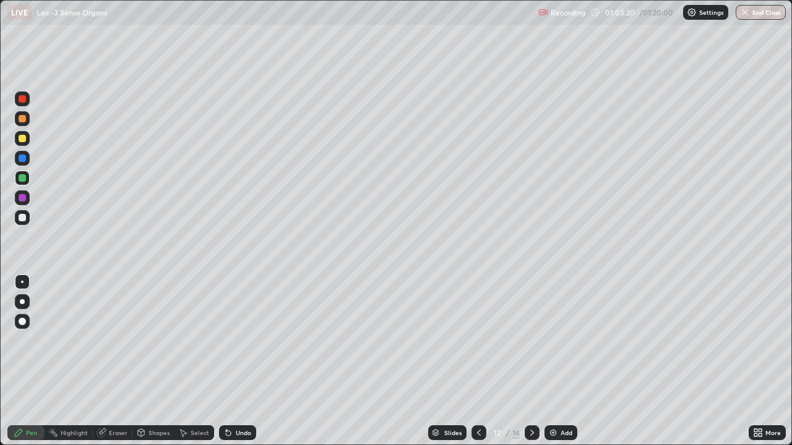
click at [231, 399] on div "Undo" at bounding box center [237, 433] width 37 height 15
click at [560, 399] on div "Add" at bounding box center [566, 433] width 12 height 6
click at [471, 399] on div at bounding box center [478, 433] width 15 height 15
click at [552, 399] on img at bounding box center [553, 433] width 10 height 10
click at [239, 399] on div "Undo" at bounding box center [243, 433] width 15 height 6
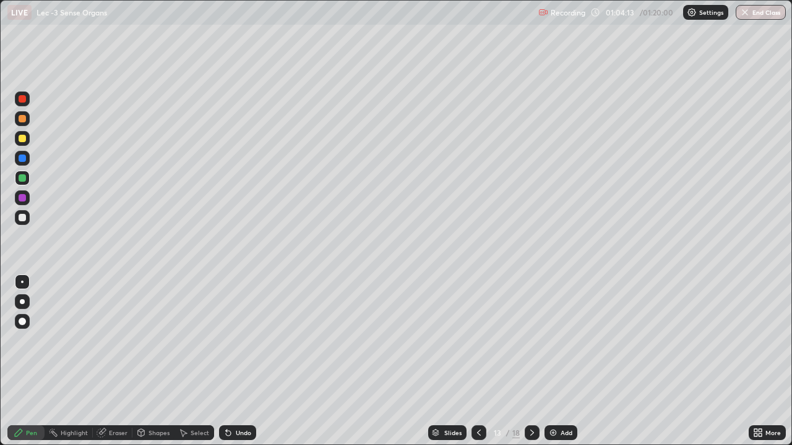
click at [242, 399] on div "Undo" at bounding box center [243, 433] width 15 height 6
click at [244, 399] on div "Undo" at bounding box center [243, 433] width 15 height 6
click at [245, 399] on div "Undo" at bounding box center [243, 433] width 15 height 6
click at [244, 399] on div "Undo" at bounding box center [237, 433] width 37 height 15
click at [240, 399] on div "Undo" at bounding box center [243, 433] width 15 height 6
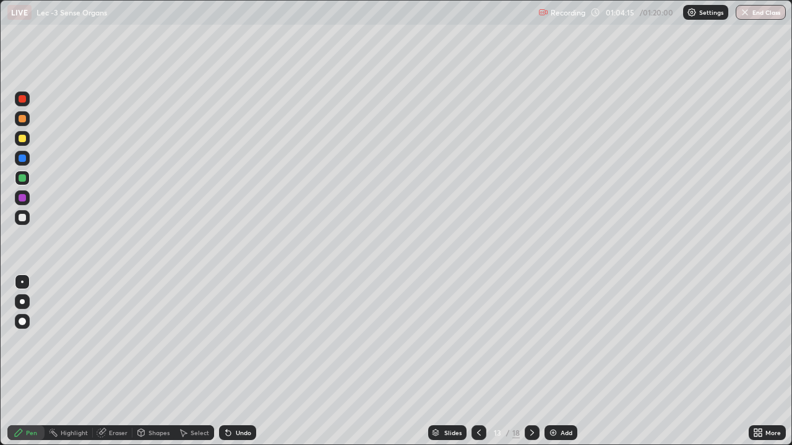
click at [238, 399] on div "Undo" at bounding box center [243, 433] width 15 height 6
click at [237, 399] on div "Undo" at bounding box center [243, 433] width 15 height 6
click at [236, 399] on div "Undo" at bounding box center [243, 433] width 15 height 6
click at [238, 399] on div "Undo" at bounding box center [243, 433] width 15 height 6
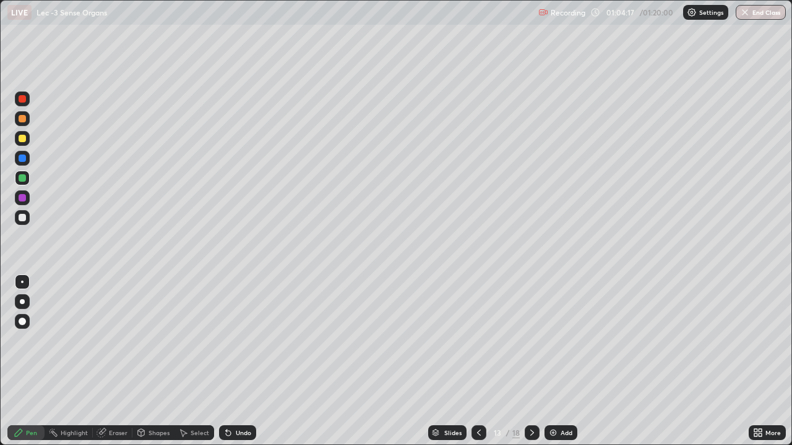
click at [237, 399] on div "Undo" at bounding box center [243, 433] width 15 height 6
click at [236, 399] on div "Undo" at bounding box center [243, 433] width 15 height 6
click at [151, 399] on div "Shapes" at bounding box center [158, 433] width 21 height 6
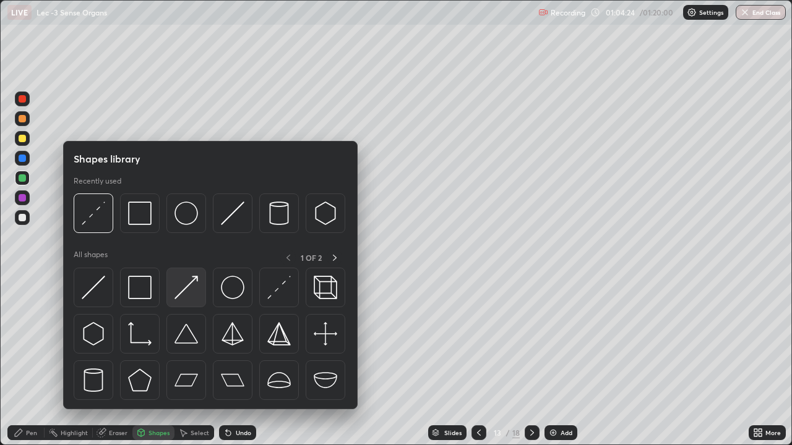
click at [194, 294] on img at bounding box center [186, 288] width 24 height 24
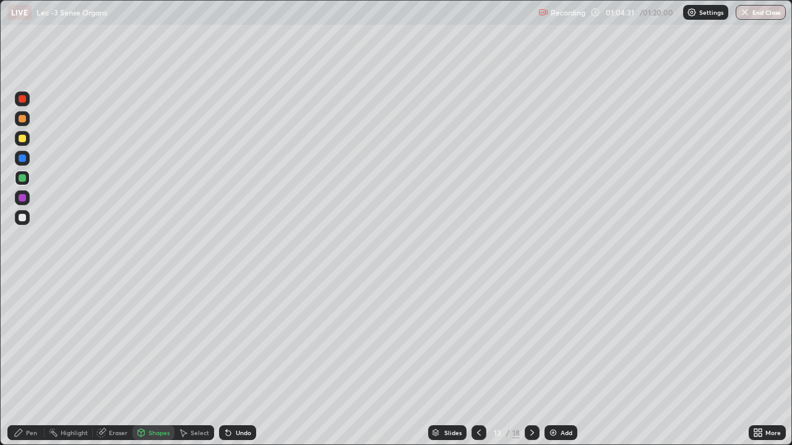
click at [155, 399] on div "Shapes" at bounding box center [158, 433] width 21 height 6
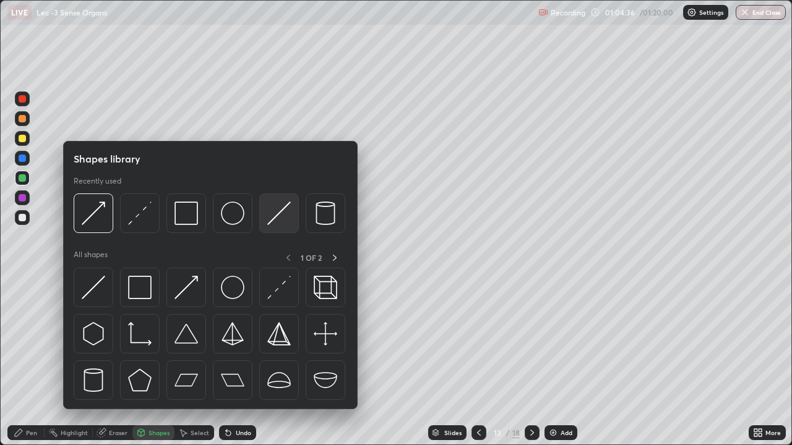
click at [275, 218] on img at bounding box center [279, 214] width 24 height 24
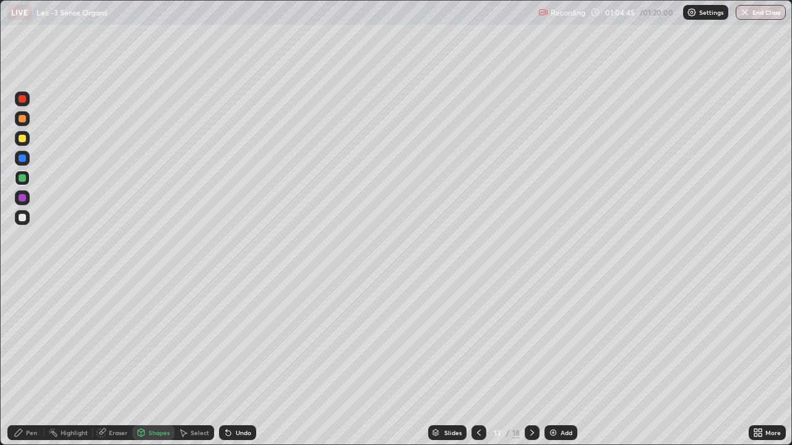
click at [239, 399] on div "Undo" at bounding box center [237, 433] width 37 height 15
click at [237, 399] on div "Undo" at bounding box center [243, 433] width 15 height 6
click at [242, 399] on div "Undo" at bounding box center [243, 433] width 15 height 6
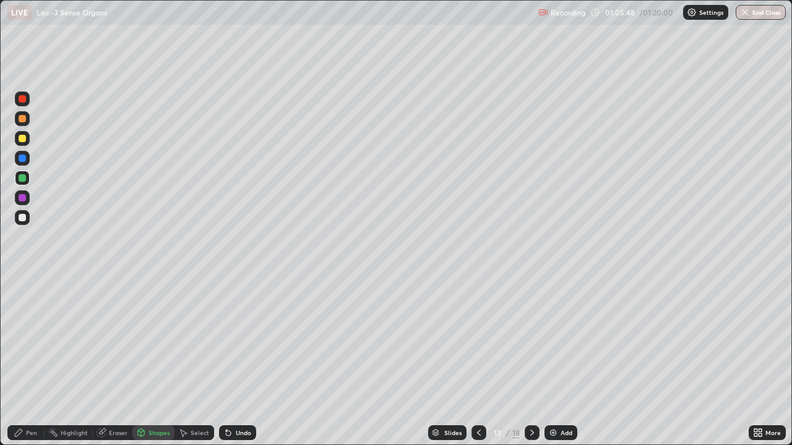
click at [240, 399] on div "Undo" at bounding box center [243, 433] width 15 height 6
click at [241, 399] on div "Undo" at bounding box center [243, 433] width 15 height 6
click at [223, 399] on div "Undo" at bounding box center [235, 433] width 42 height 25
click at [25, 399] on div "Pen" at bounding box center [25, 433] width 37 height 15
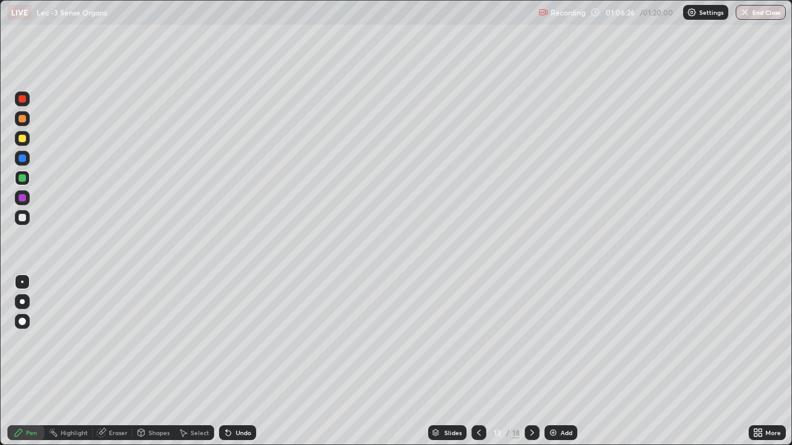
click at [471, 399] on div at bounding box center [478, 433] width 15 height 15
click at [562, 399] on div "Add" at bounding box center [566, 433] width 12 height 6
click at [474, 399] on icon at bounding box center [479, 433] width 10 height 10
click at [531, 399] on icon at bounding box center [532, 433] width 10 height 10
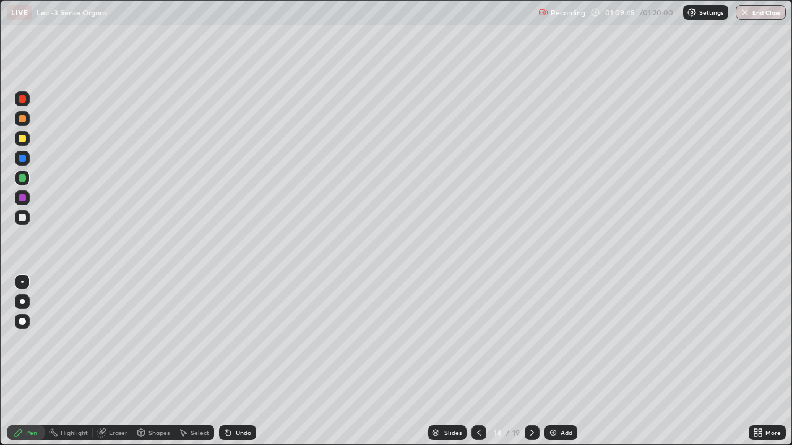
click at [239, 399] on div "Undo" at bounding box center [235, 433] width 42 height 25
click at [244, 399] on div "Undo" at bounding box center [243, 433] width 15 height 6
click at [242, 399] on div "Undo" at bounding box center [237, 433] width 37 height 15
click at [244, 399] on div "Undo" at bounding box center [235, 433] width 42 height 25
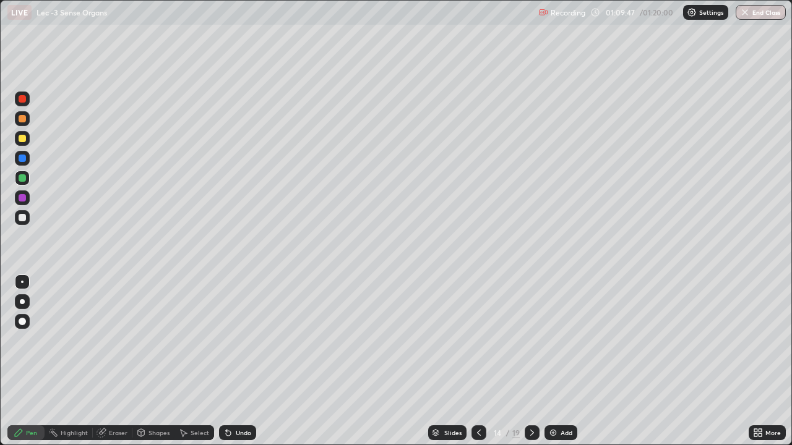
click at [244, 399] on div "Undo" at bounding box center [235, 433] width 42 height 25
click at [22, 163] on div at bounding box center [22, 158] width 15 height 15
click at [22, 179] on div at bounding box center [22, 177] width 7 height 7
click at [118, 399] on div "Eraser" at bounding box center [118, 433] width 19 height 6
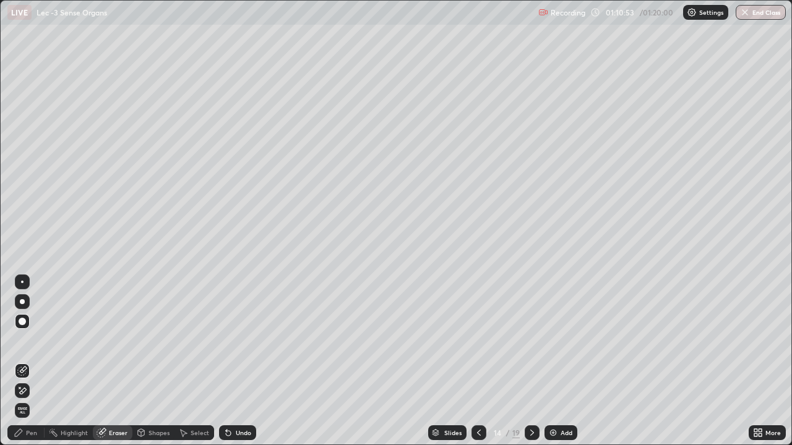
click at [30, 399] on div "Pen" at bounding box center [31, 433] width 11 height 6
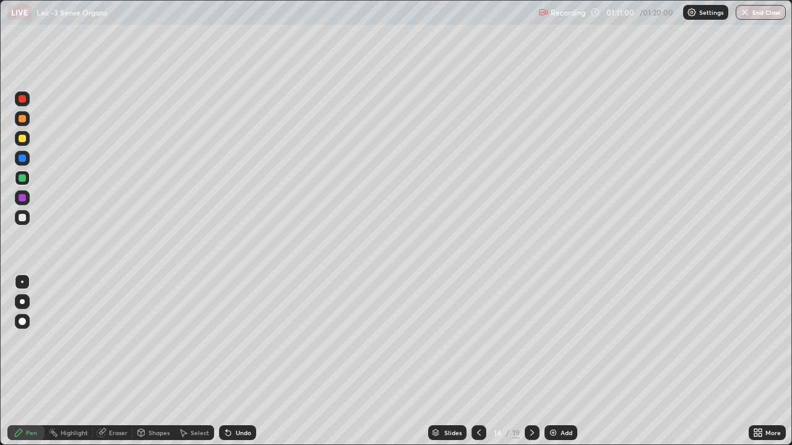
click at [21, 181] on div at bounding box center [22, 177] width 7 height 7
click at [23, 153] on div at bounding box center [22, 158] width 15 height 15
click at [117, 399] on div "Eraser" at bounding box center [118, 433] width 19 height 6
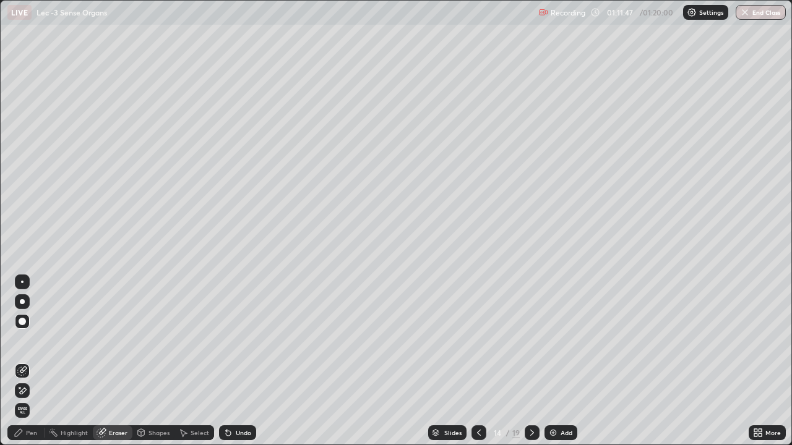
click at [31, 399] on div "Pen" at bounding box center [31, 433] width 11 height 6
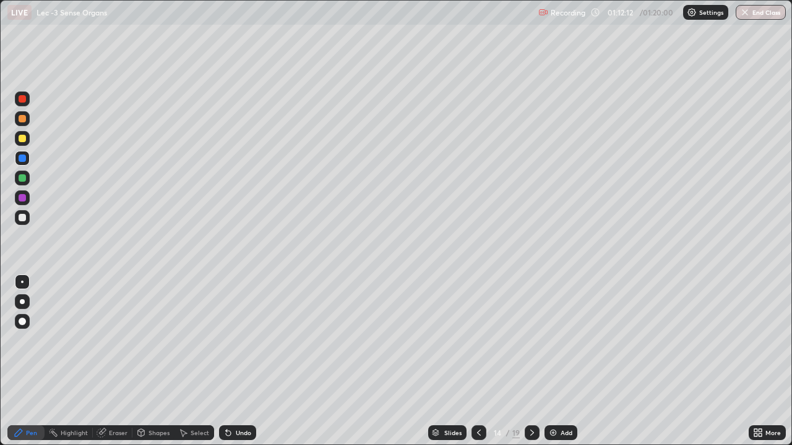
click at [19, 97] on div at bounding box center [22, 98] width 7 height 7
click at [531, 399] on icon at bounding box center [532, 433] width 10 height 10
click at [238, 399] on div "Undo" at bounding box center [243, 433] width 15 height 6
click at [244, 399] on div "Undo" at bounding box center [243, 433] width 15 height 6
click at [245, 399] on div "Undo" at bounding box center [243, 433] width 15 height 6
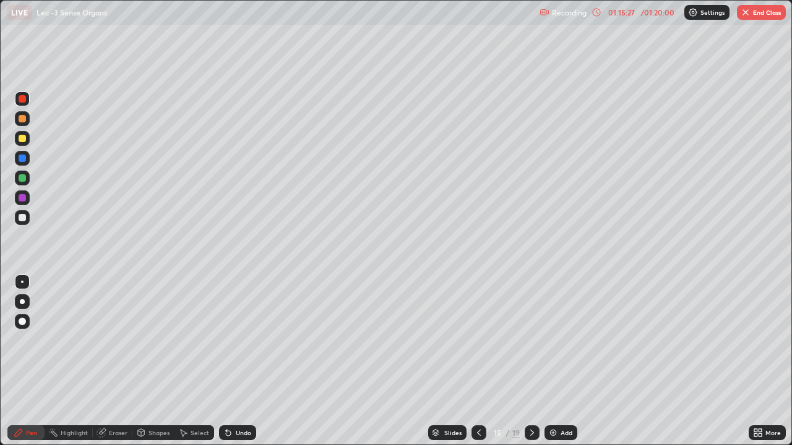
click at [245, 399] on div "Undo" at bounding box center [243, 433] width 15 height 6
click at [246, 399] on div "Undo" at bounding box center [243, 433] width 15 height 6
click at [242, 399] on div "Undo" at bounding box center [243, 433] width 15 height 6
click at [247, 399] on div "Undo" at bounding box center [243, 433] width 15 height 6
click at [246, 399] on div "Undo" at bounding box center [237, 433] width 37 height 15
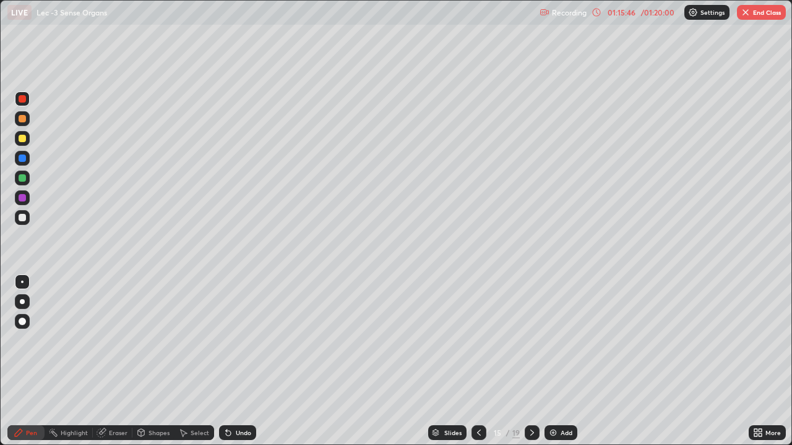
click at [241, 399] on div "Undo" at bounding box center [243, 433] width 15 height 6
click at [239, 399] on div "Undo" at bounding box center [243, 433] width 15 height 6
click at [243, 399] on div "Undo" at bounding box center [237, 433] width 37 height 15
click at [244, 399] on div "Undo" at bounding box center [237, 433] width 37 height 15
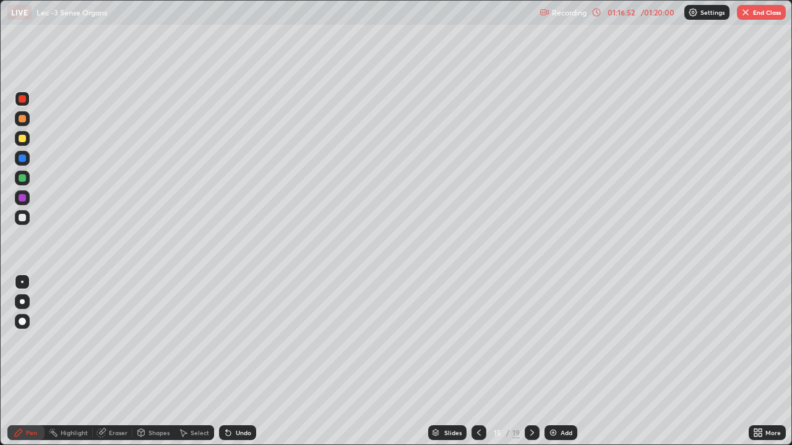
click at [763, 399] on div "More" at bounding box center [766, 433] width 37 height 15
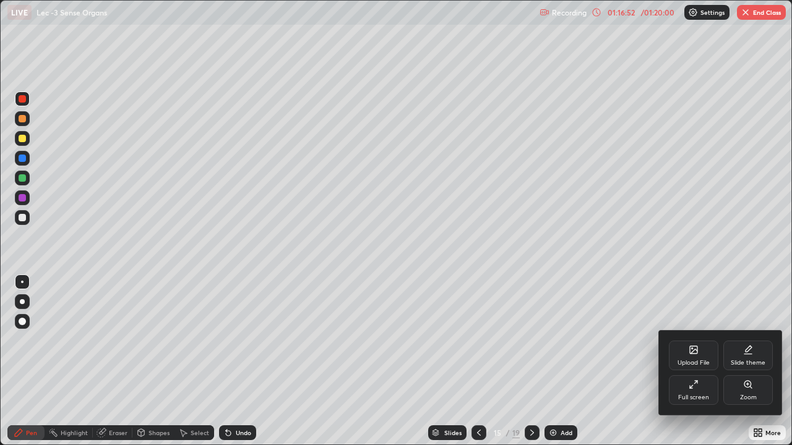
click at [700, 389] on div "Full screen" at bounding box center [693, 390] width 49 height 30
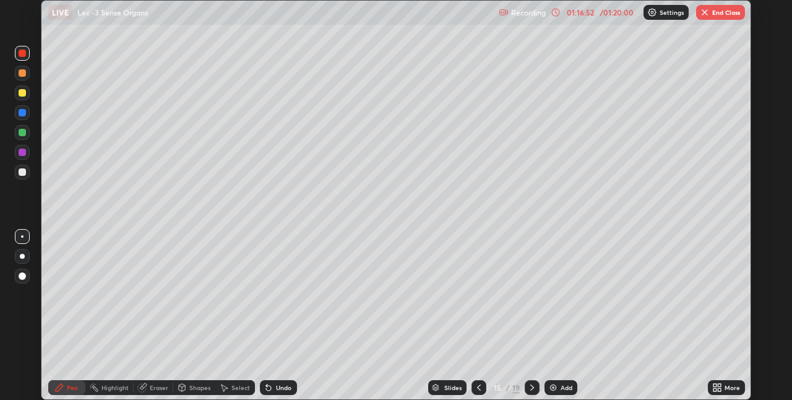
scroll to position [61450, 61058]
click at [713, 19] on button "End Class" at bounding box center [720, 12] width 49 height 15
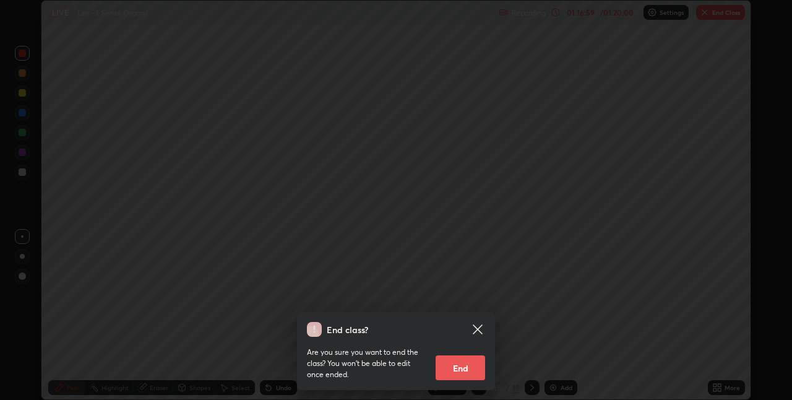
click at [474, 362] on button "End" at bounding box center [459, 367] width 49 height 25
